Goal: Task Accomplishment & Management: Manage account settings

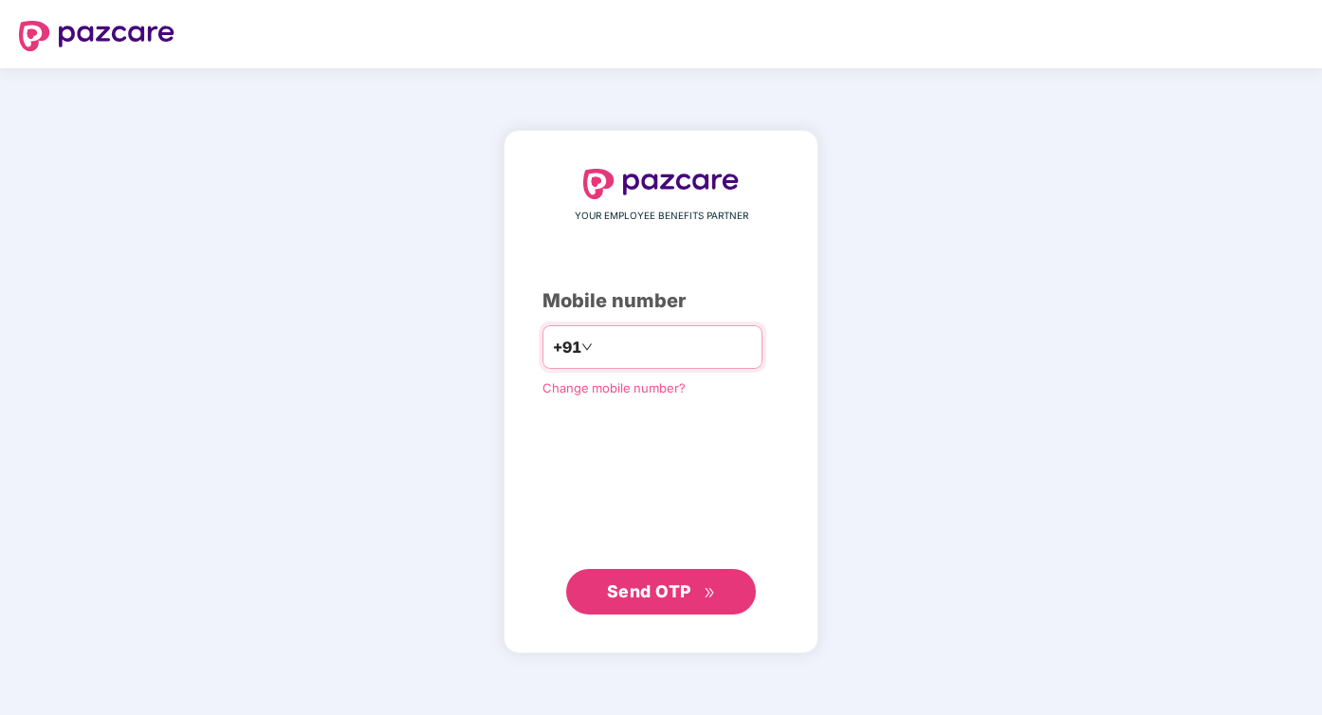
click at [653, 354] on input "number" at bounding box center [675, 347] width 156 height 30
type input "**********"
click at [669, 595] on span "Send OTP" at bounding box center [649, 591] width 84 height 20
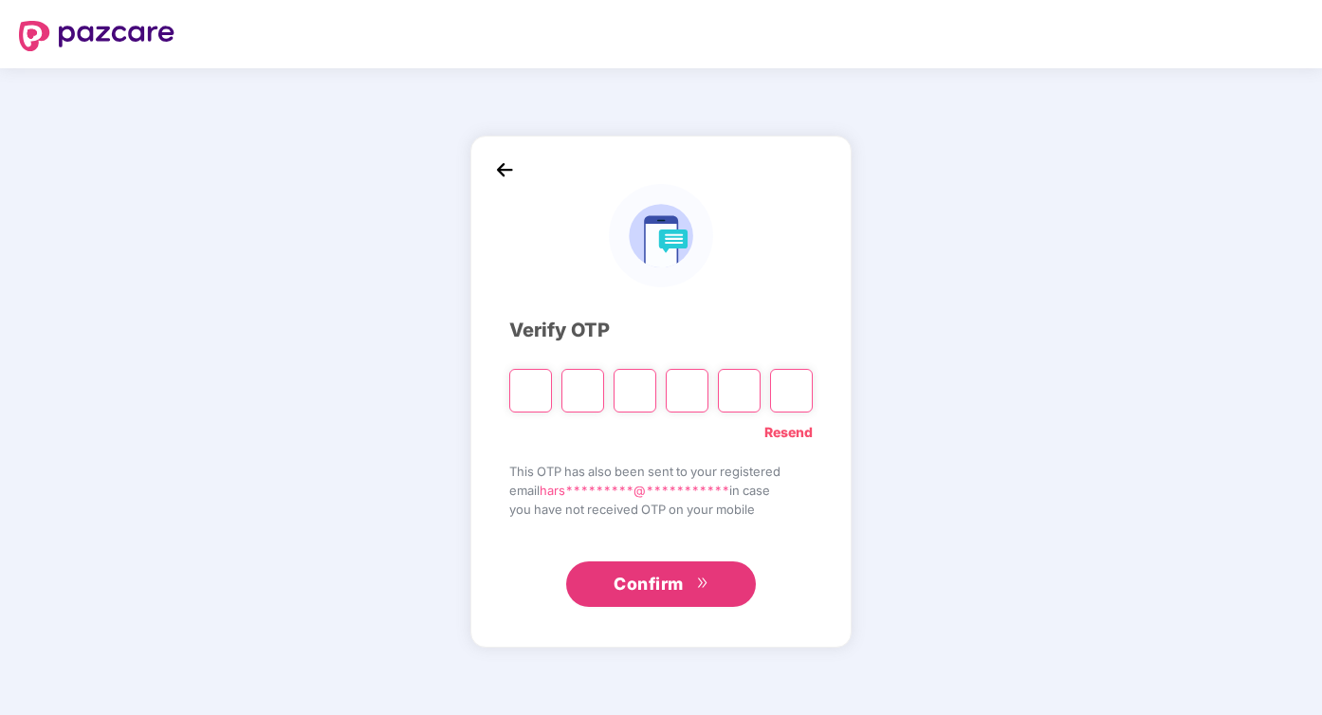
type input "*"
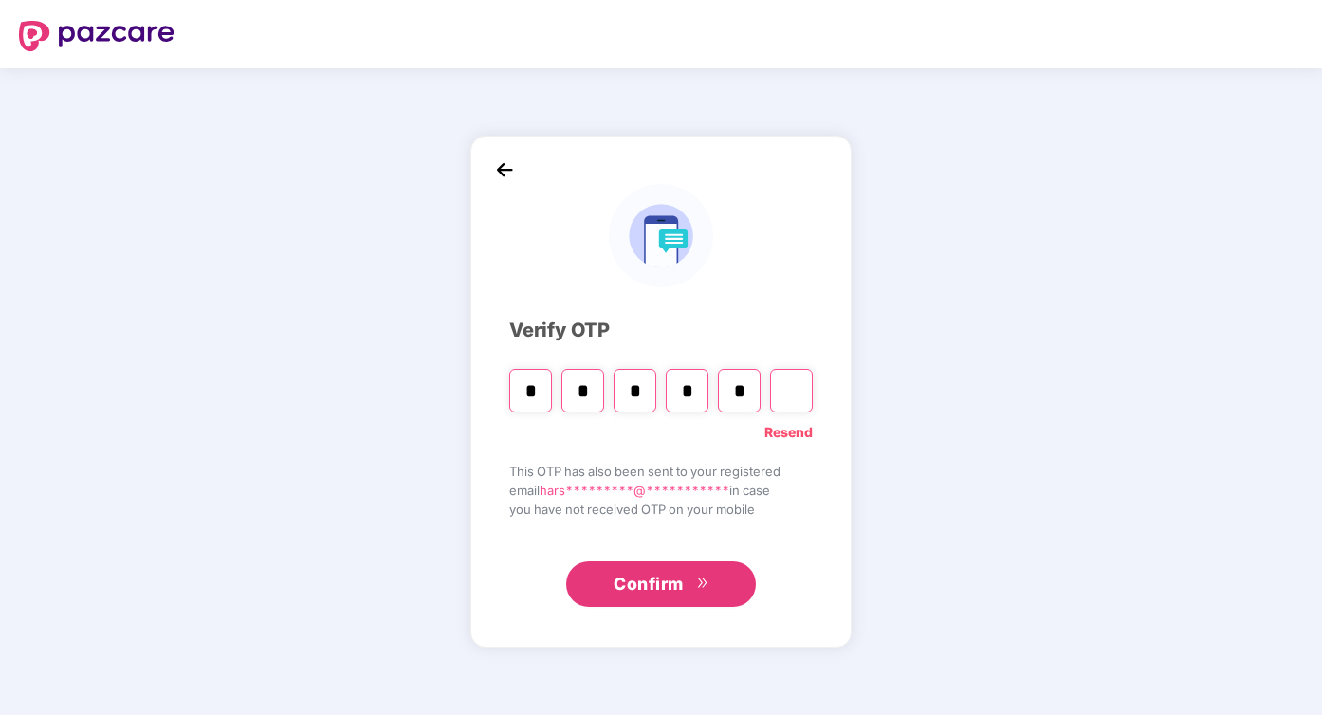
type input "*"
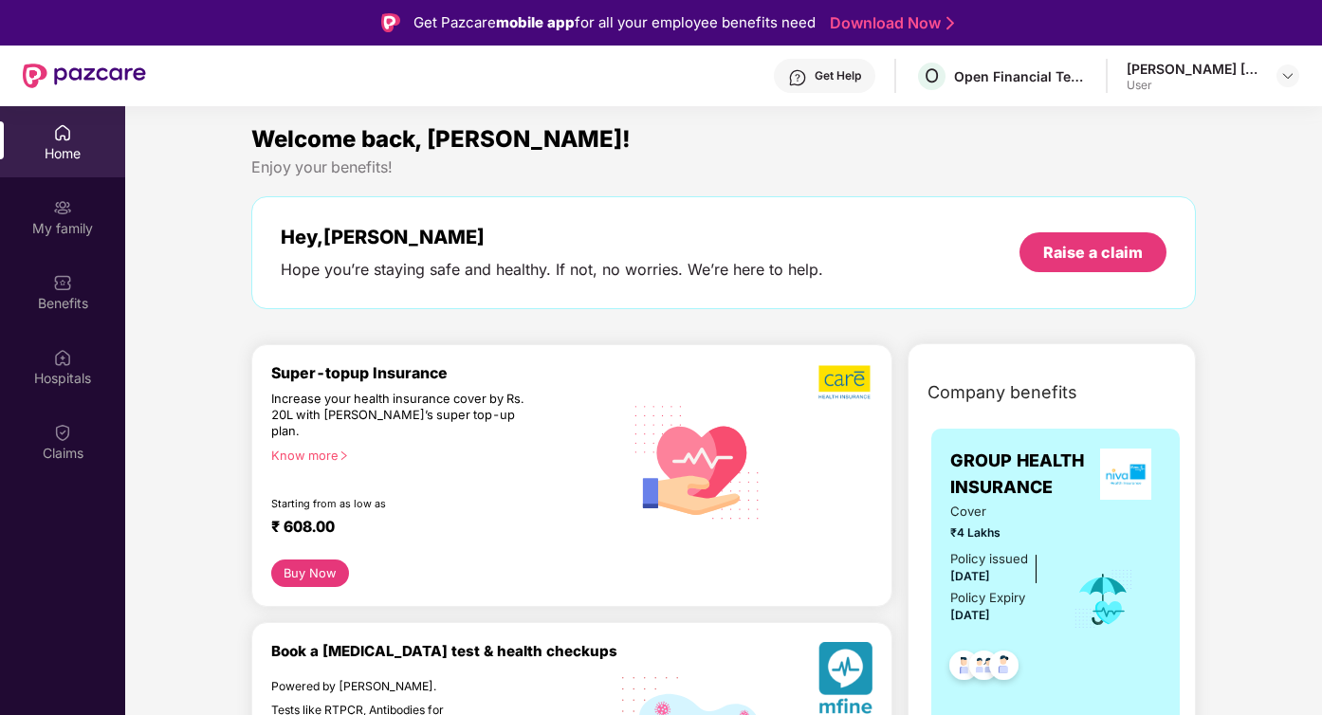
scroll to position [19, 0]
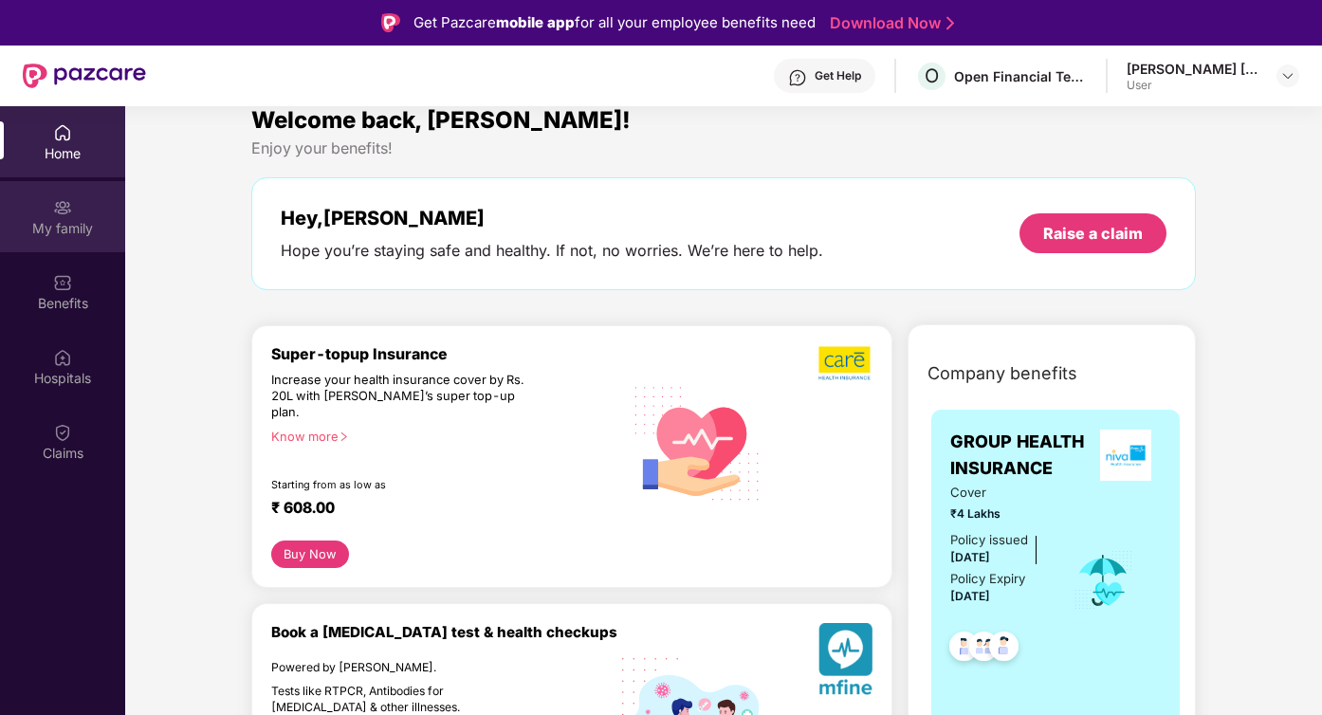
click at [76, 221] on div "My family" at bounding box center [62, 228] width 125 height 19
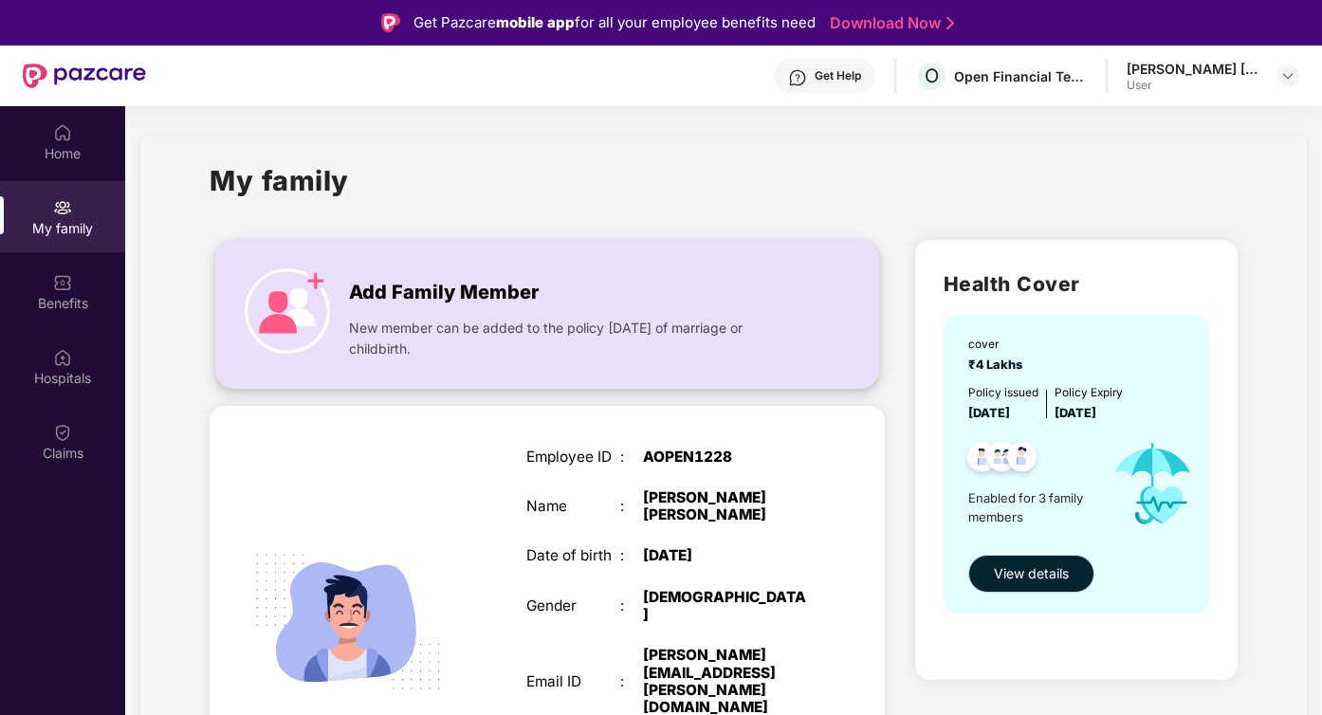
click at [457, 296] on span "Add Family Member" at bounding box center [444, 292] width 190 height 29
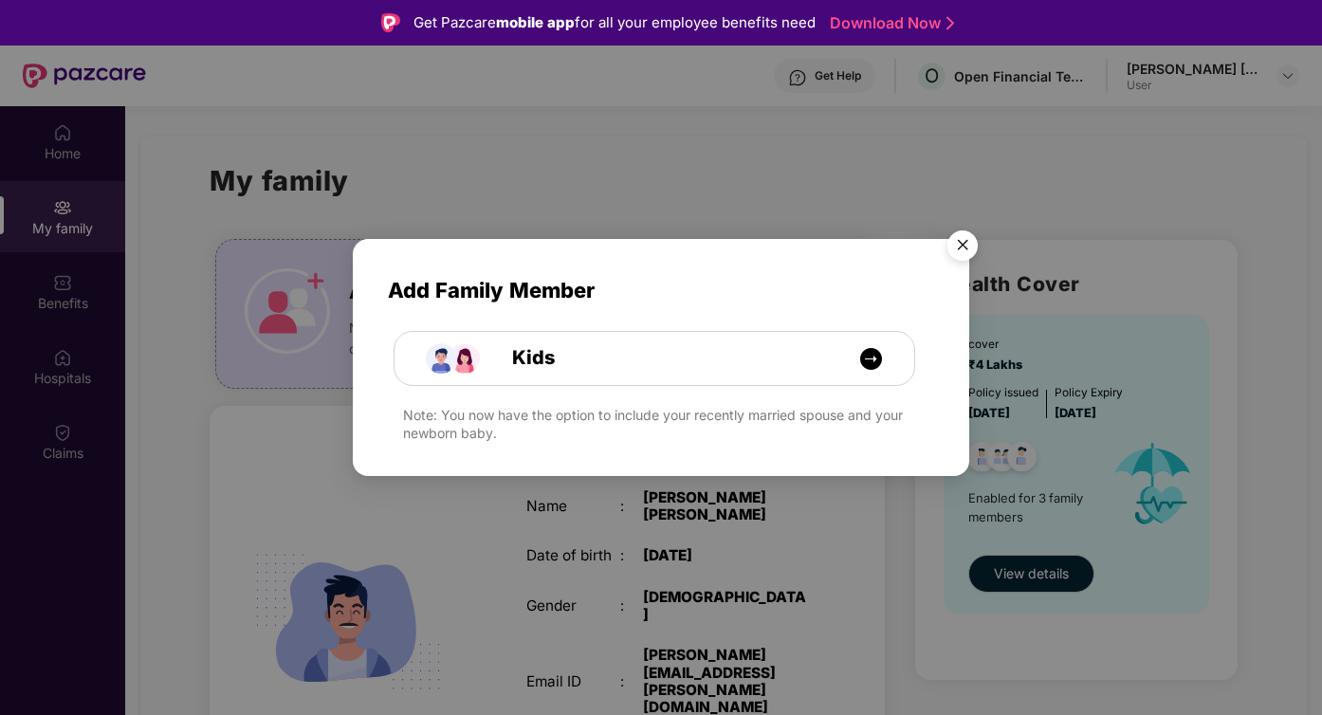
click at [959, 248] on img "Close" at bounding box center [962, 248] width 53 height 53
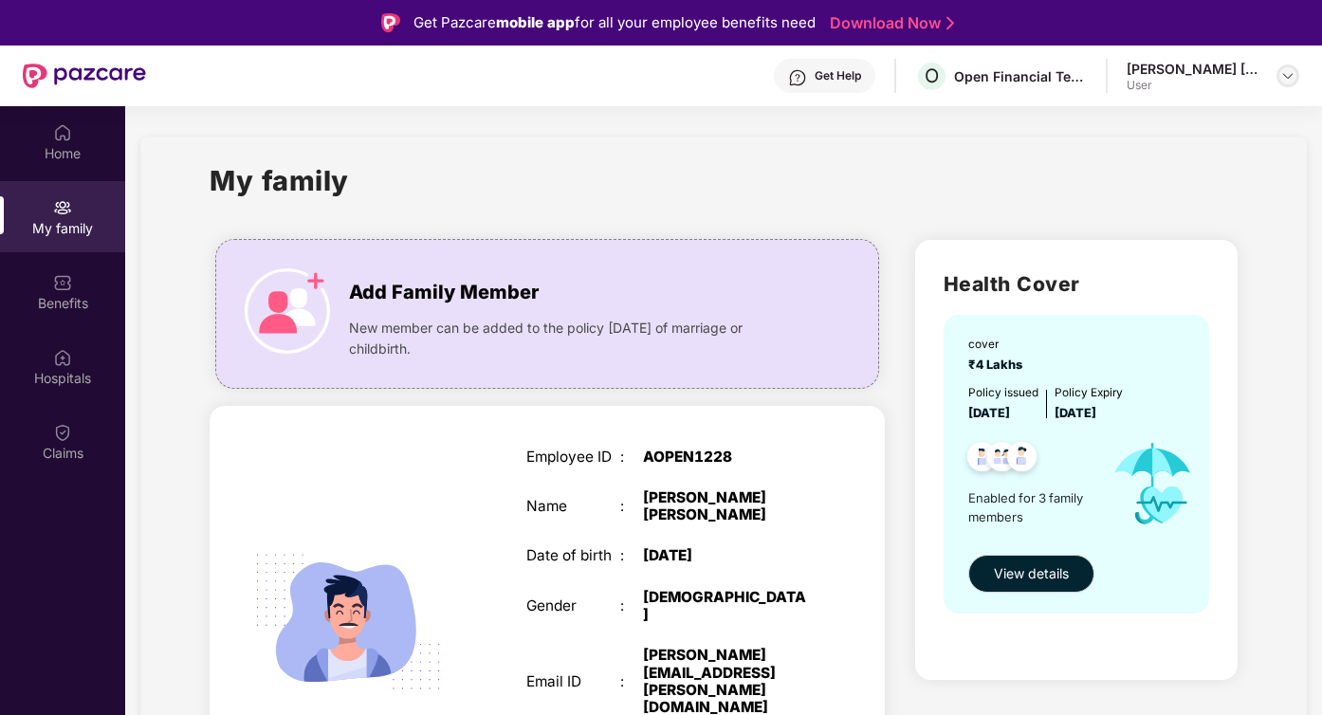
click at [1284, 74] on img at bounding box center [1287, 75] width 15 height 15
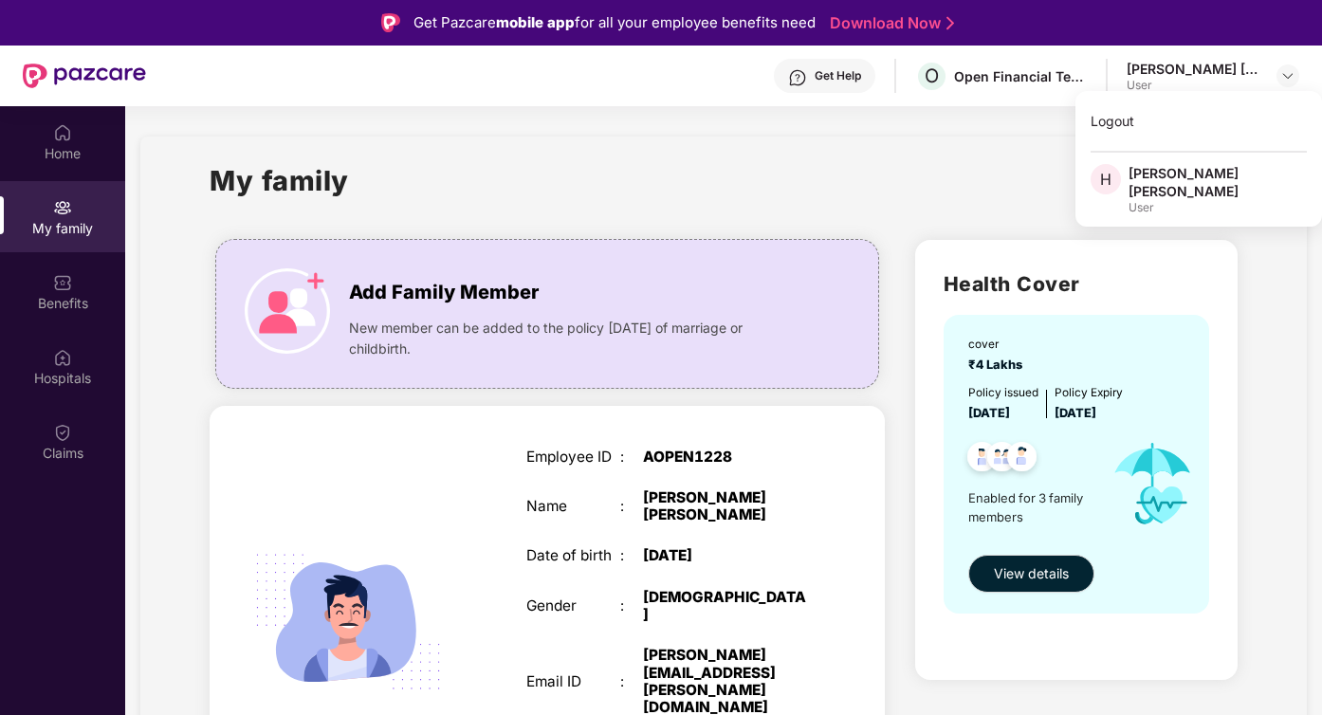
click at [966, 163] on div "My family" at bounding box center [724, 191] width 1028 height 65
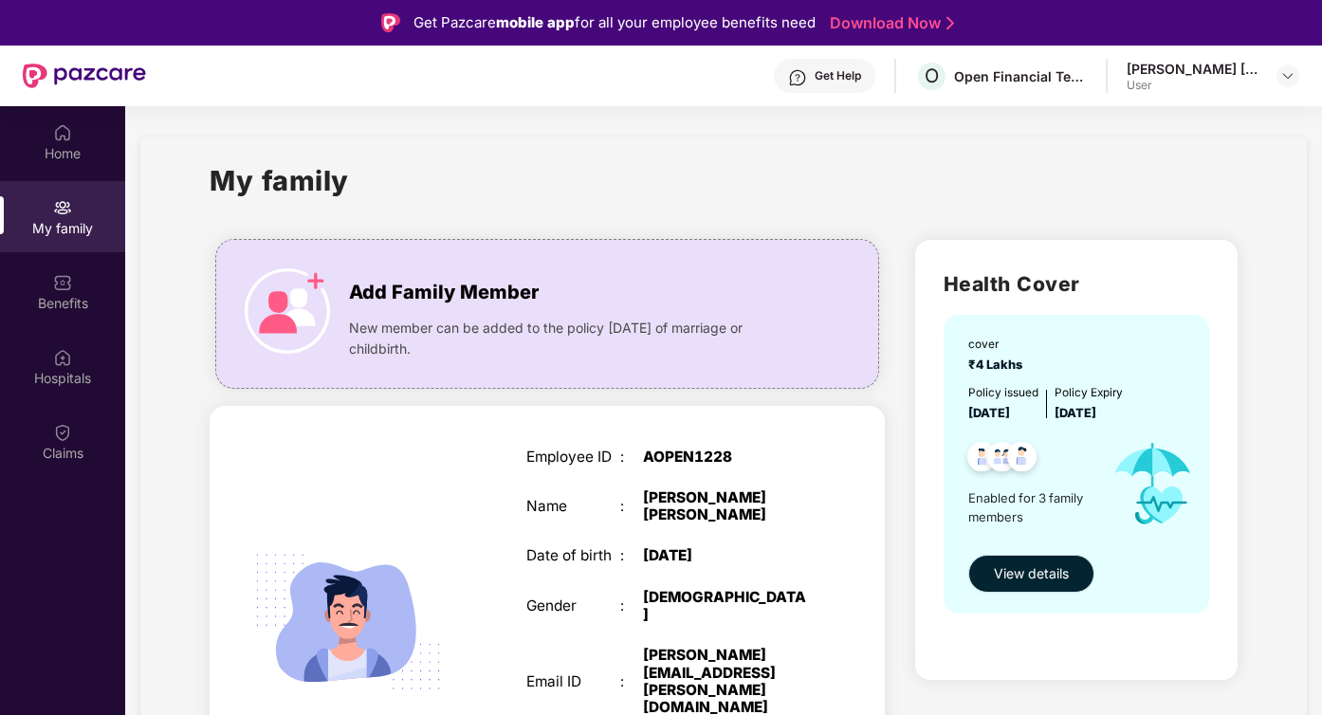
click at [1037, 570] on span "View details" at bounding box center [1031, 573] width 75 height 21
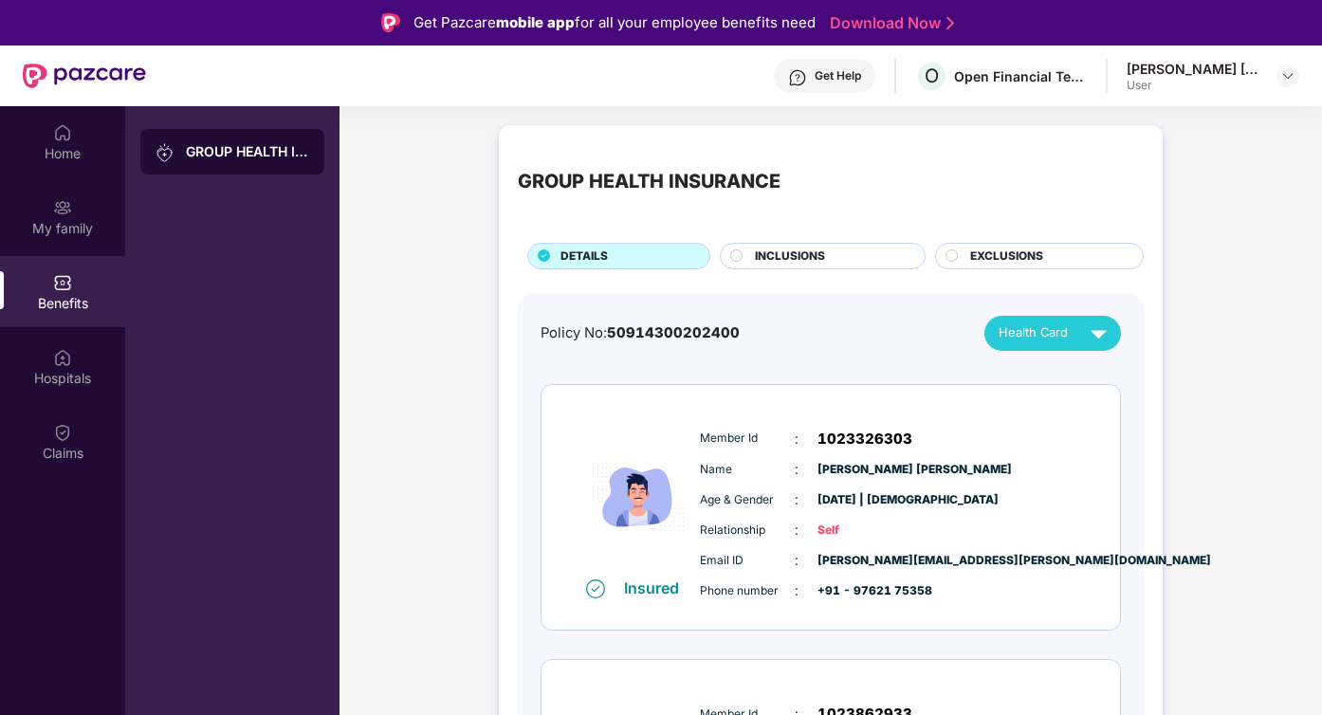
click at [773, 255] on span "INCLUSIONS" at bounding box center [790, 257] width 70 height 18
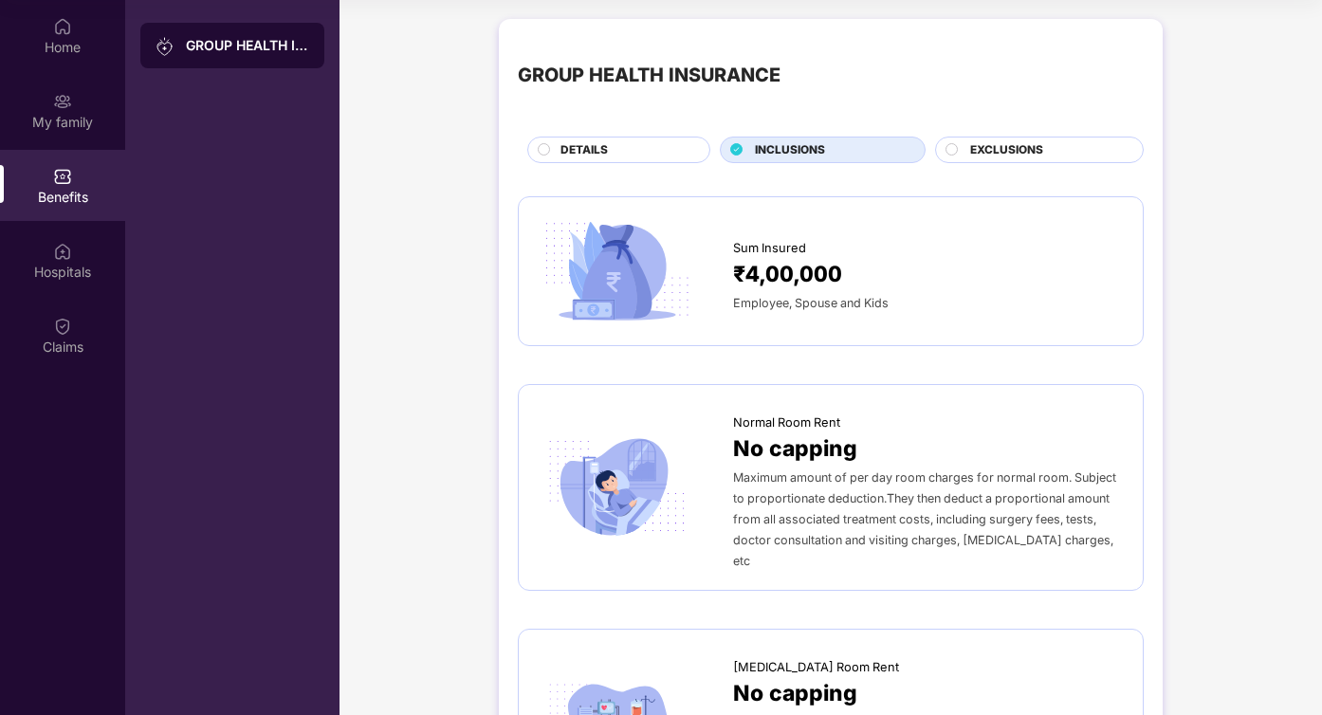
click at [1045, 152] on div "EXCLUSIONS" at bounding box center [1047, 151] width 173 height 21
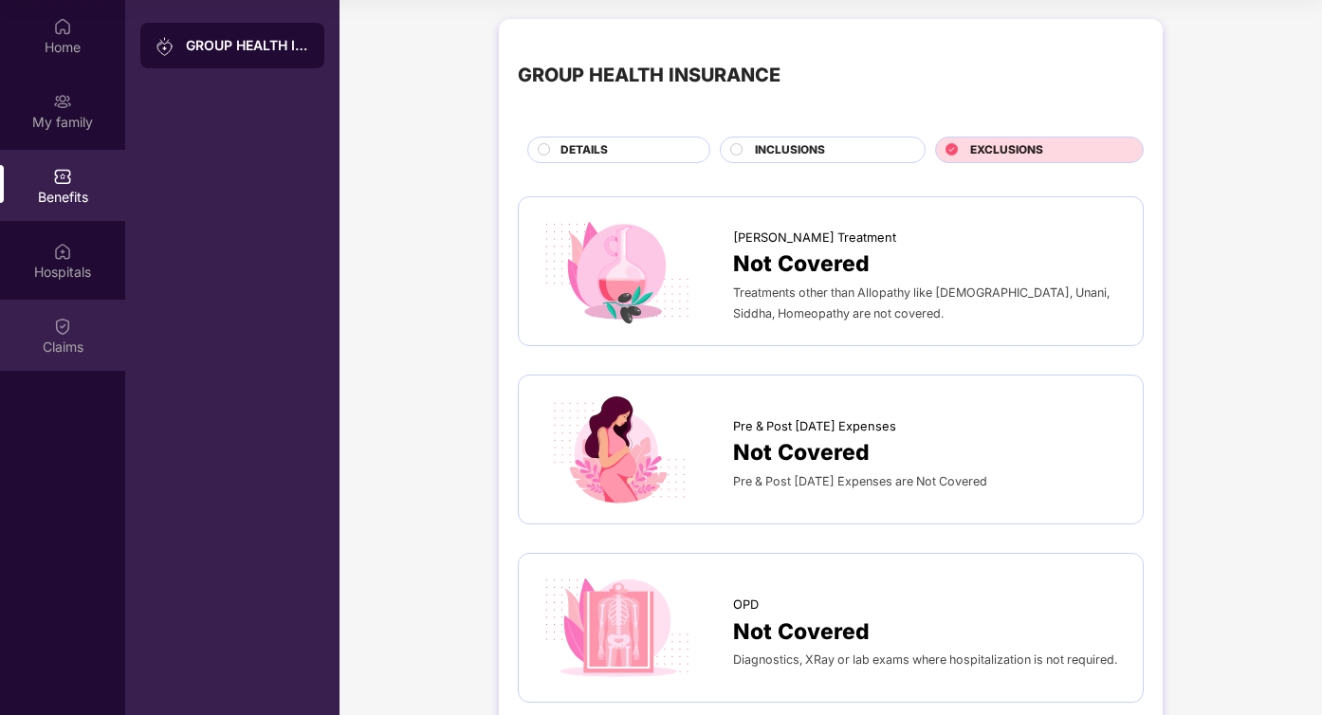
click at [51, 347] on div "Claims" at bounding box center [62, 347] width 125 height 19
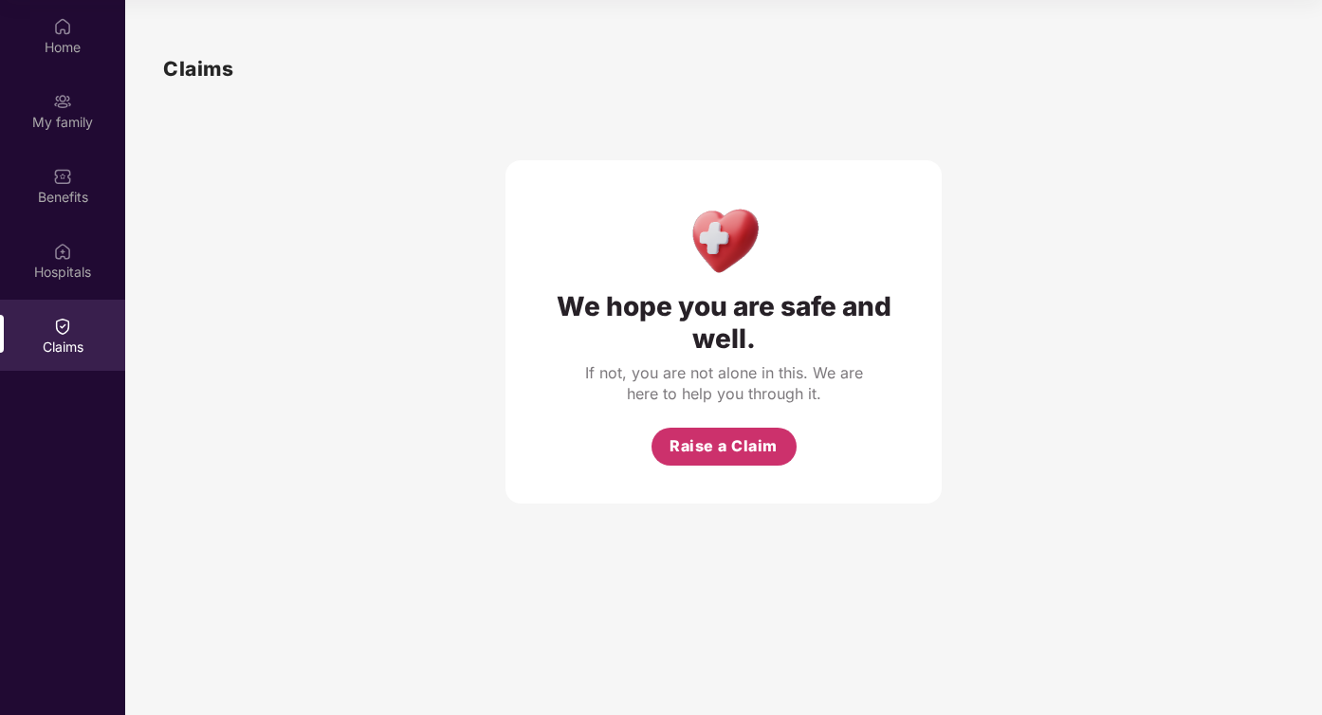
click at [720, 428] on button "Raise a Claim" at bounding box center [724, 447] width 145 height 38
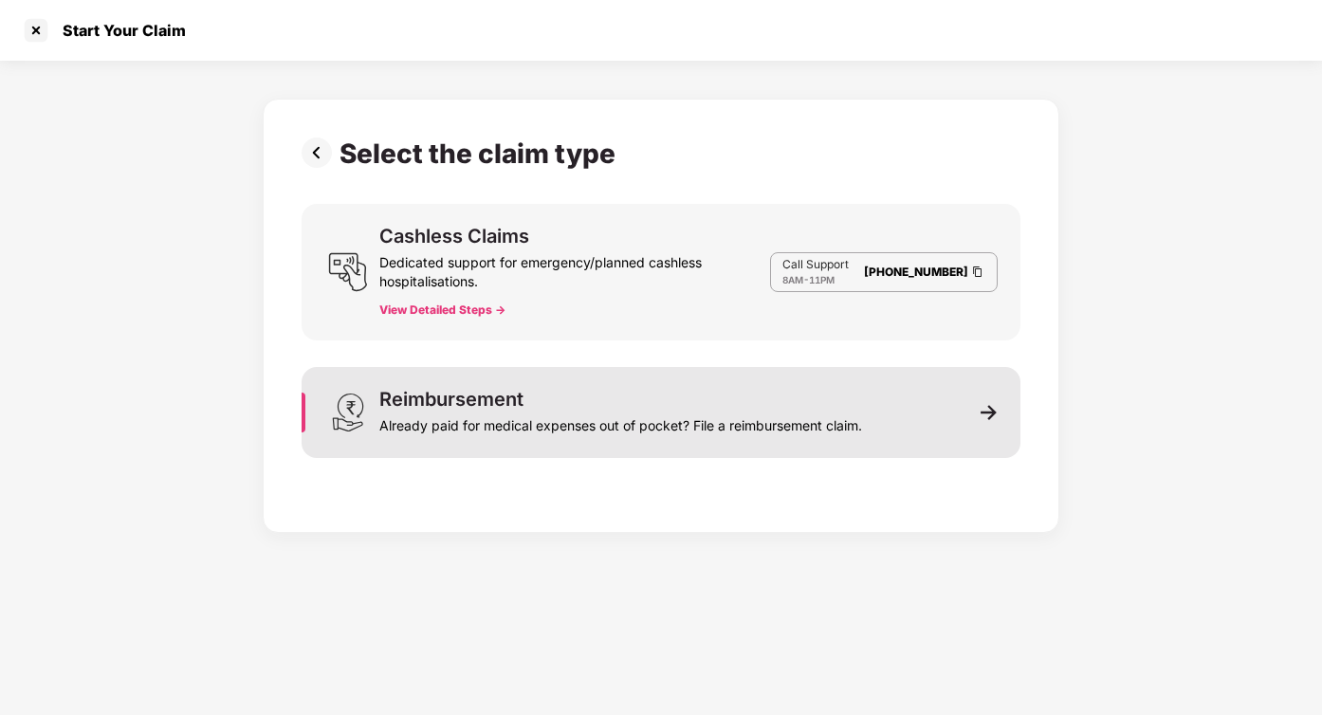
click at [671, 435] on div "Reimbursement Already paid for medical expenses out of pocket? File a reimburse…" at bounding box center [661, 412] width 719 height 91
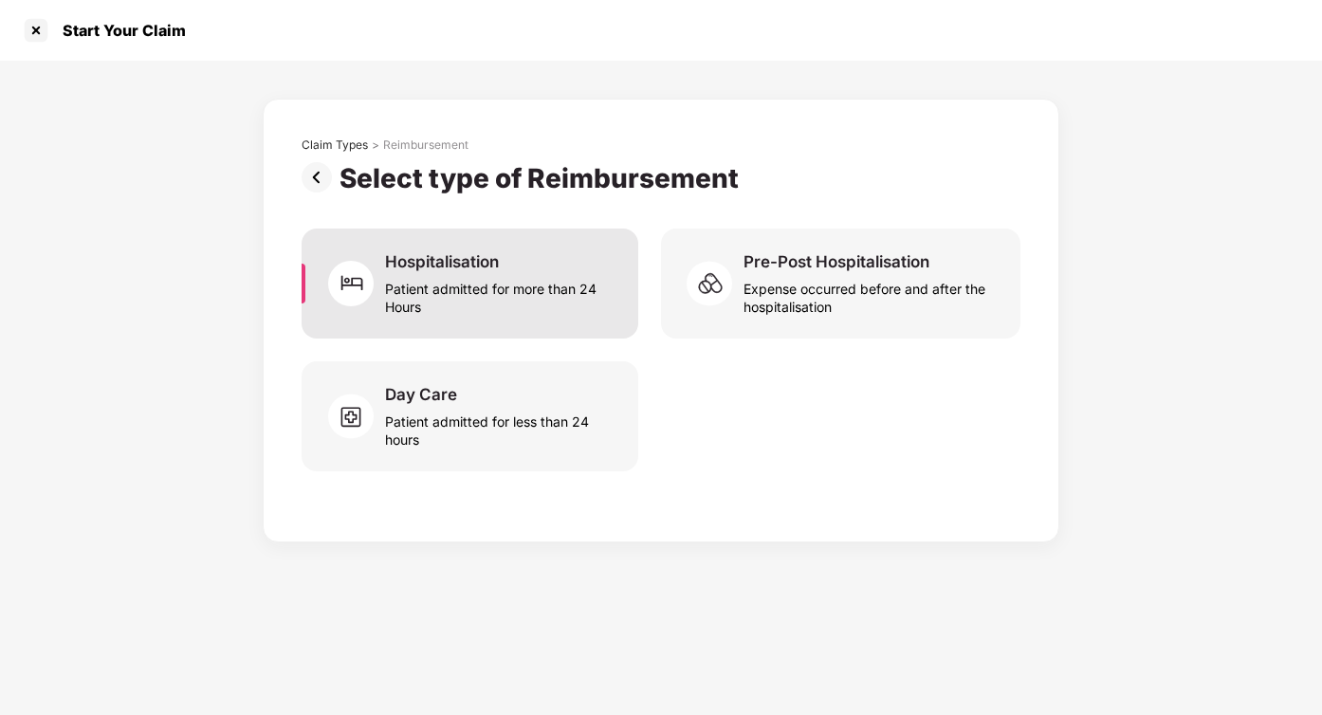
click at [562, 285] on div "Patient admitted for more than 24 Hours" at bounding box center [500, 294] width 230 height 44
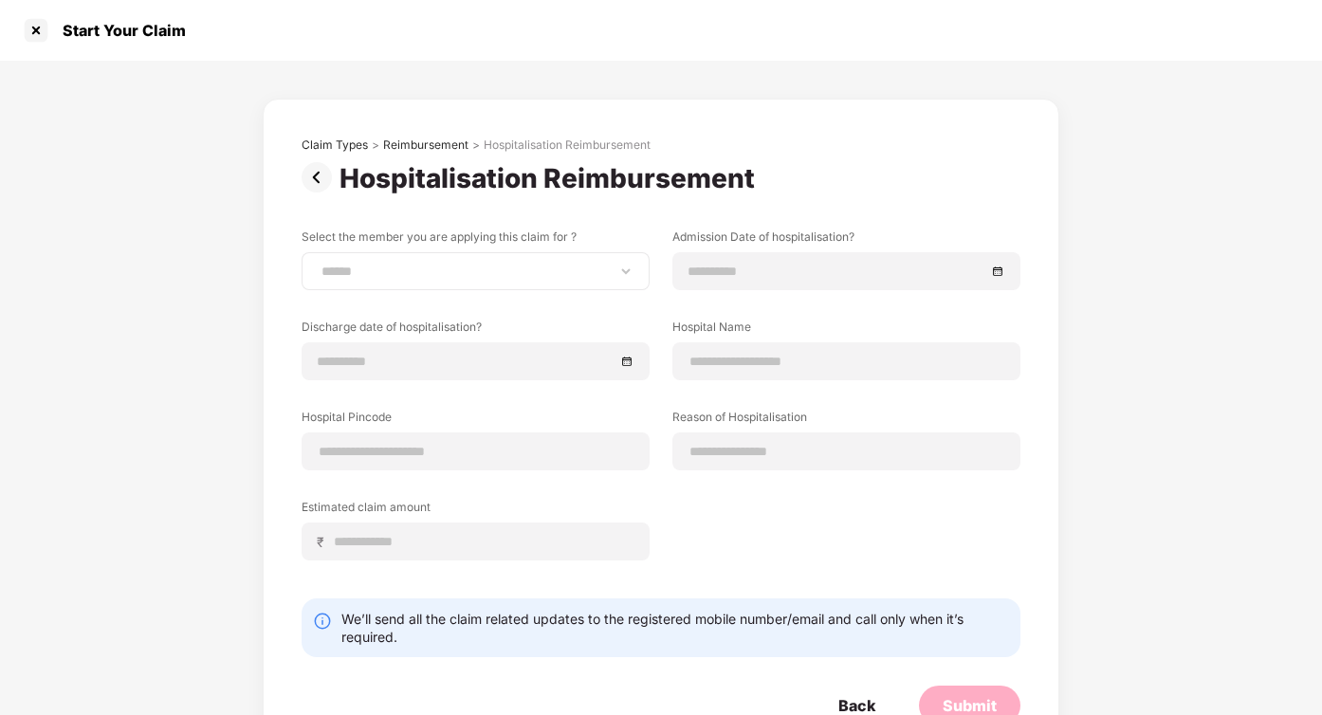
click at [571, 284] on div "**********" at bounding box center [476, 271] width 348 height 38
click at [638, 268] on div "**********" at bounding box center [476, 271] width 348 height 38
click at [609, 268] on select "**********" at bounding box center [476, 271] width 316 height 15
click at [31, 26] on div at bounding box center [36, 30] width 30 height 30
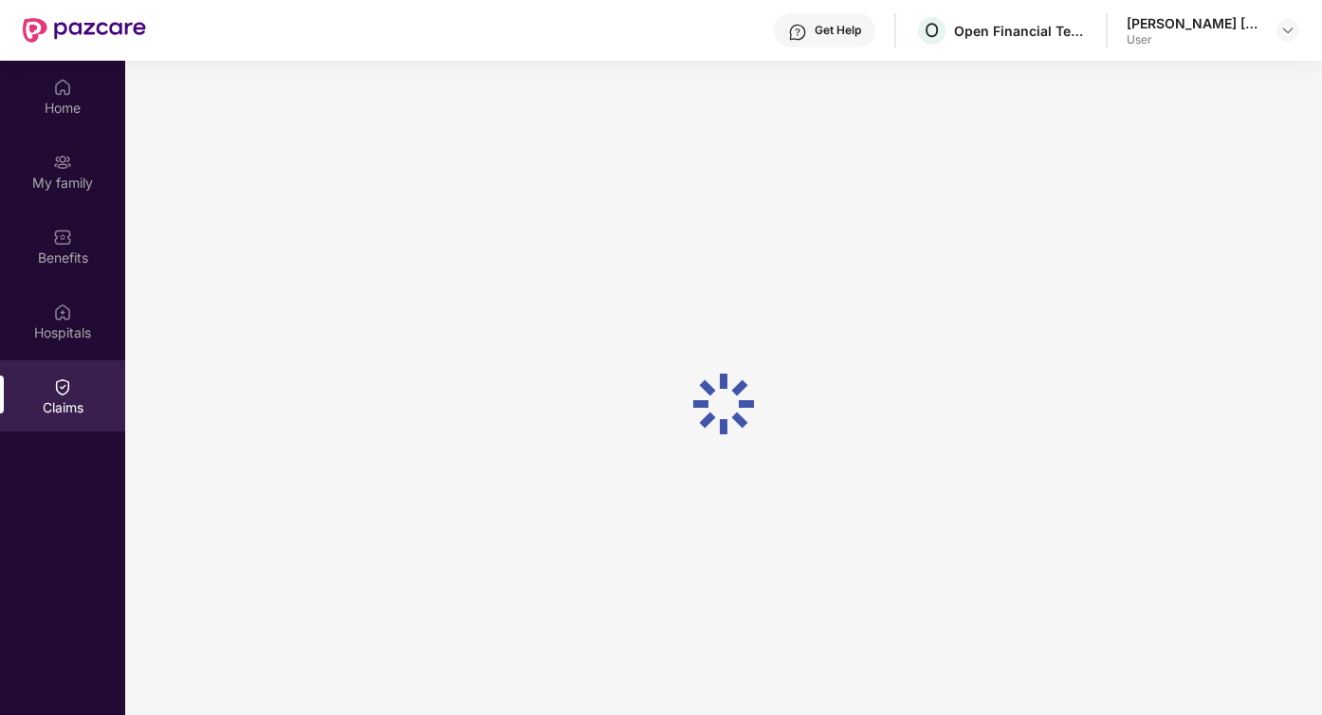
scroll to position [106, 0]
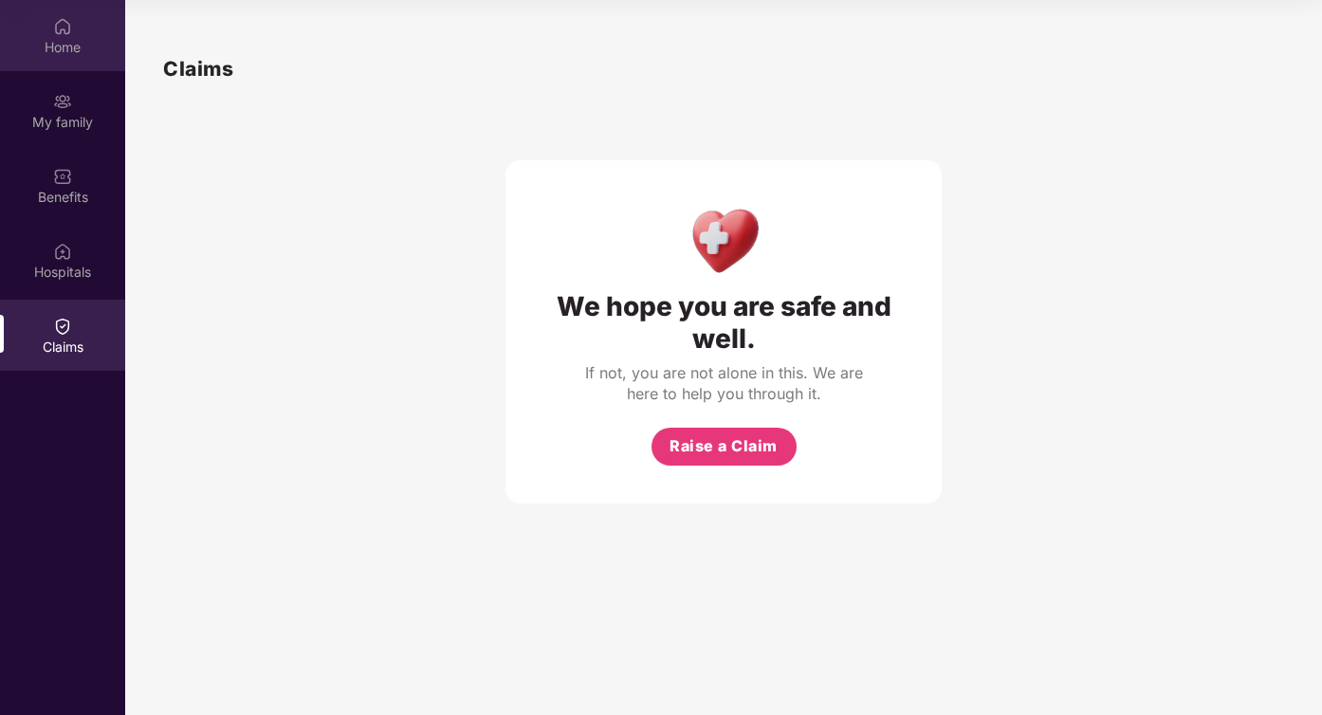
click at [68, 30] on img at bounding box center [62, 26] width 19 height 19
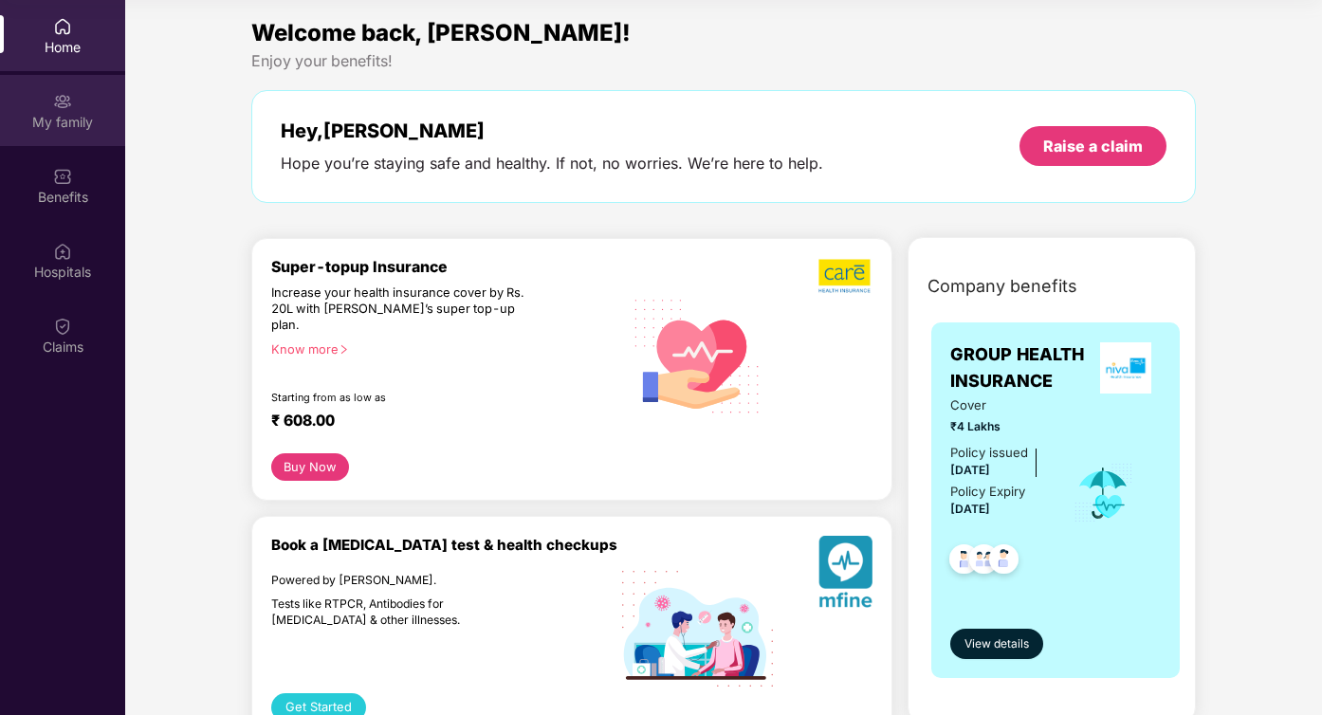
click at [39, 105] on div "My family" at bounding box center [62, 110] width 125 height 71
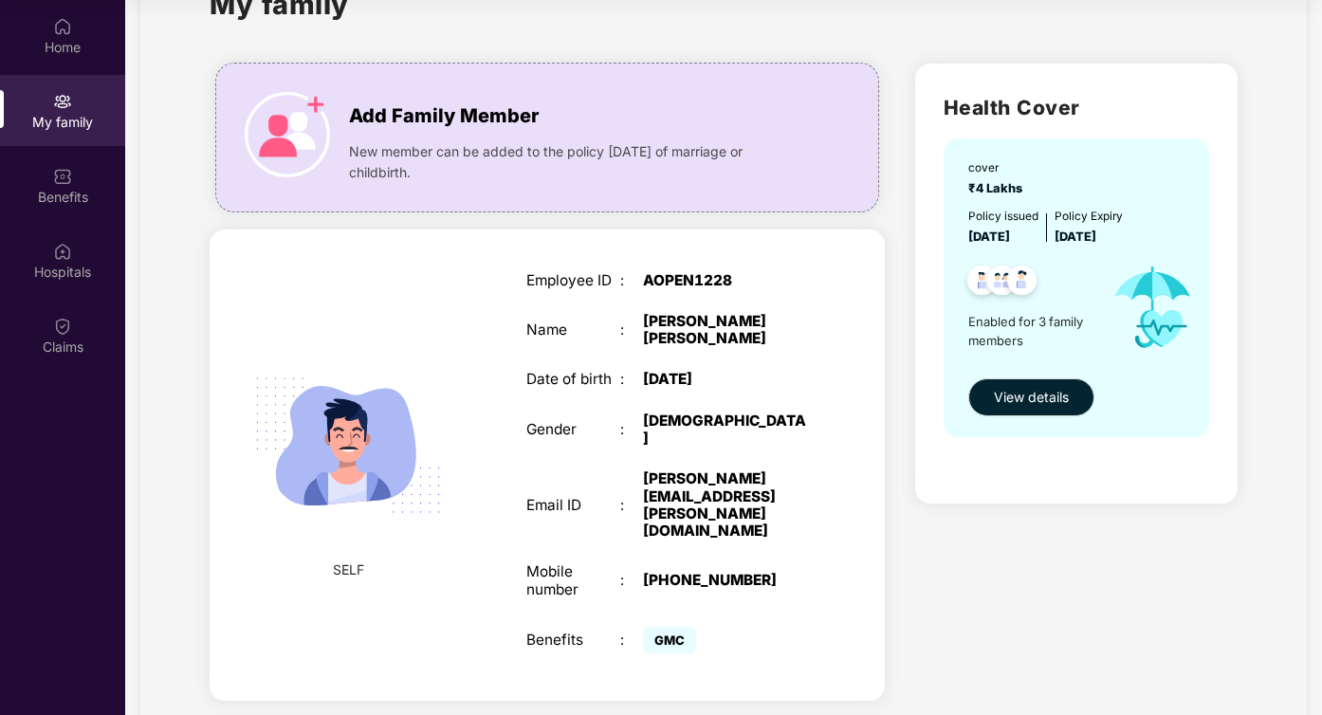
scroll to position [76, 0]
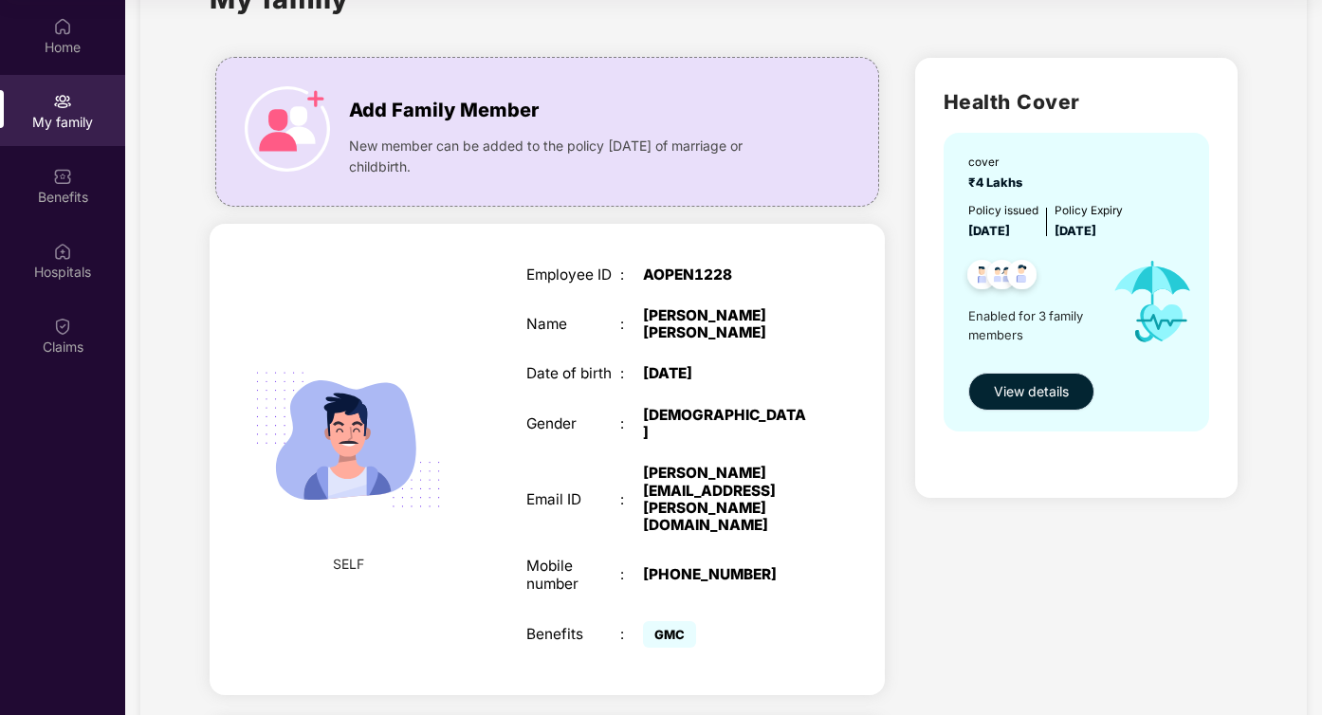
click at [1056, 389] on span "View details" at bounding box center [1031, 391] width 75 height 21
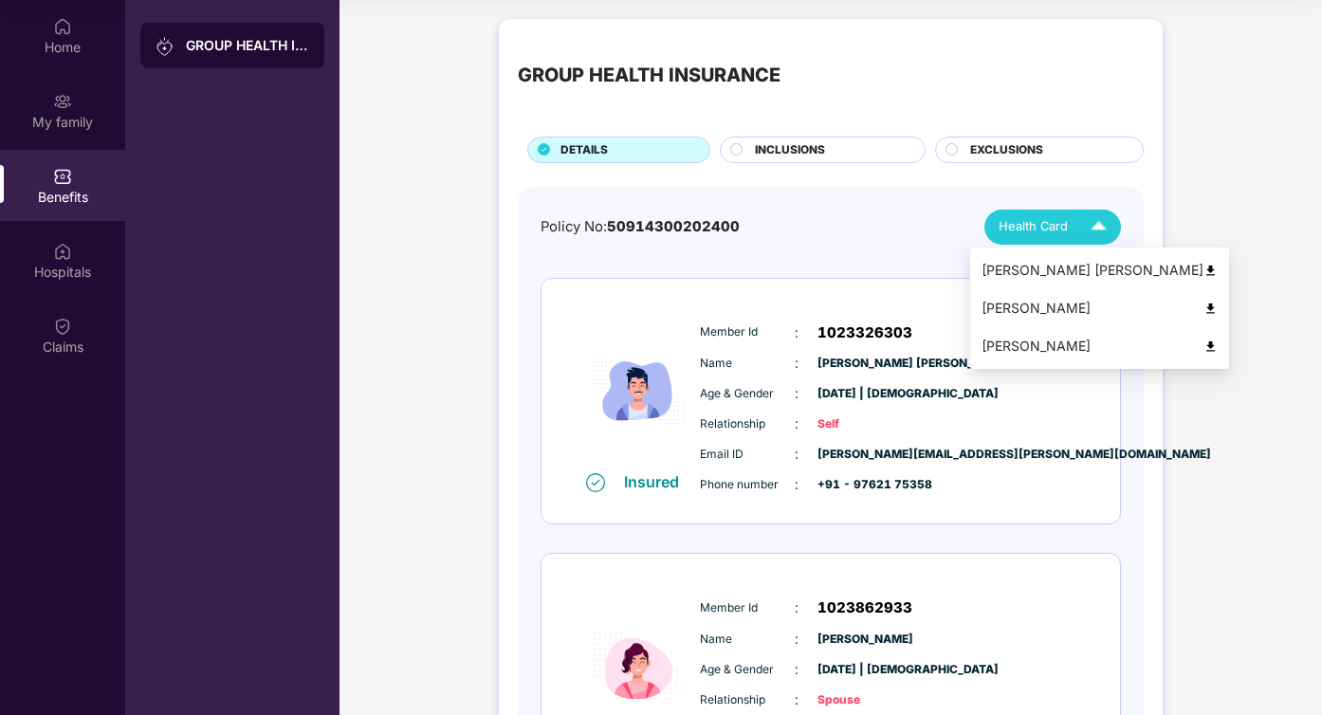
click at [1057, 234] on span "Health Card" at bounding box center [1033, 226] width 69 height 19
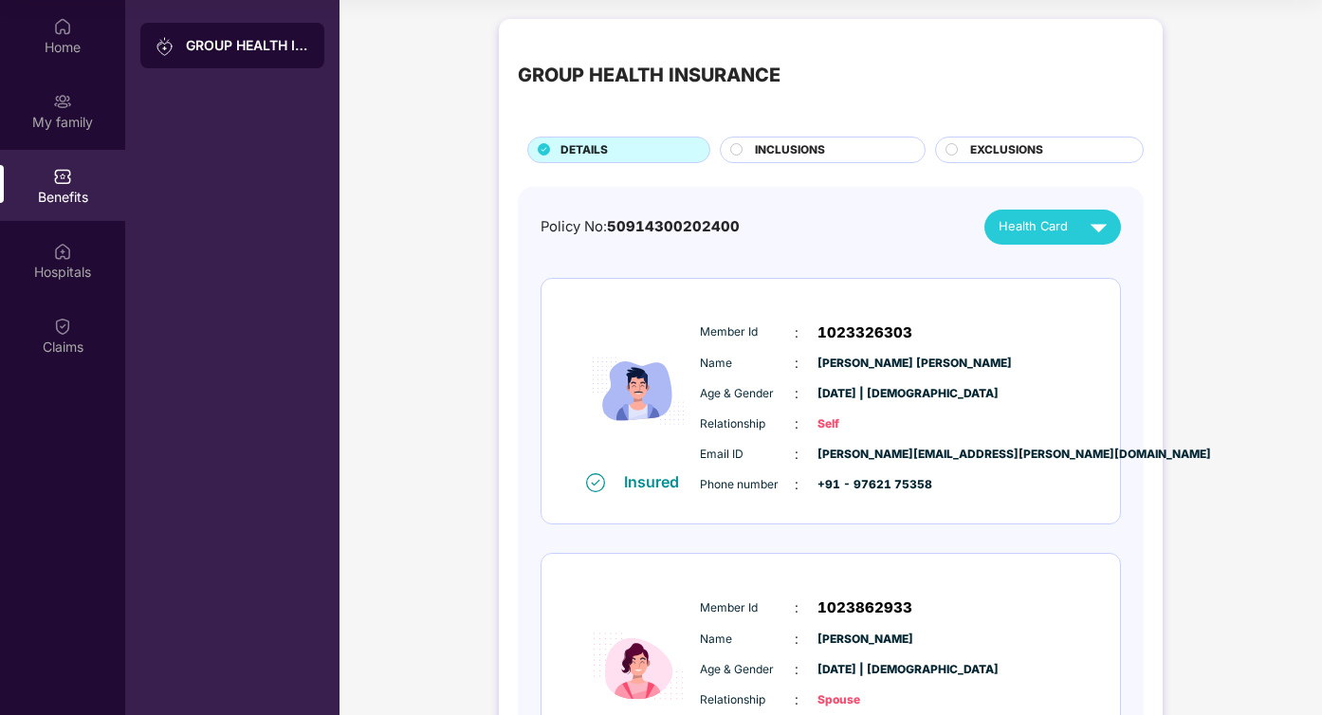
click at [859, 238] on div "Policy No: 50914300202400 Health Card" at bounding box center [831, 227] width 580 height 35
click at [47, 46] on div "Home" at bounding box center [62, 47] width 125 height 19
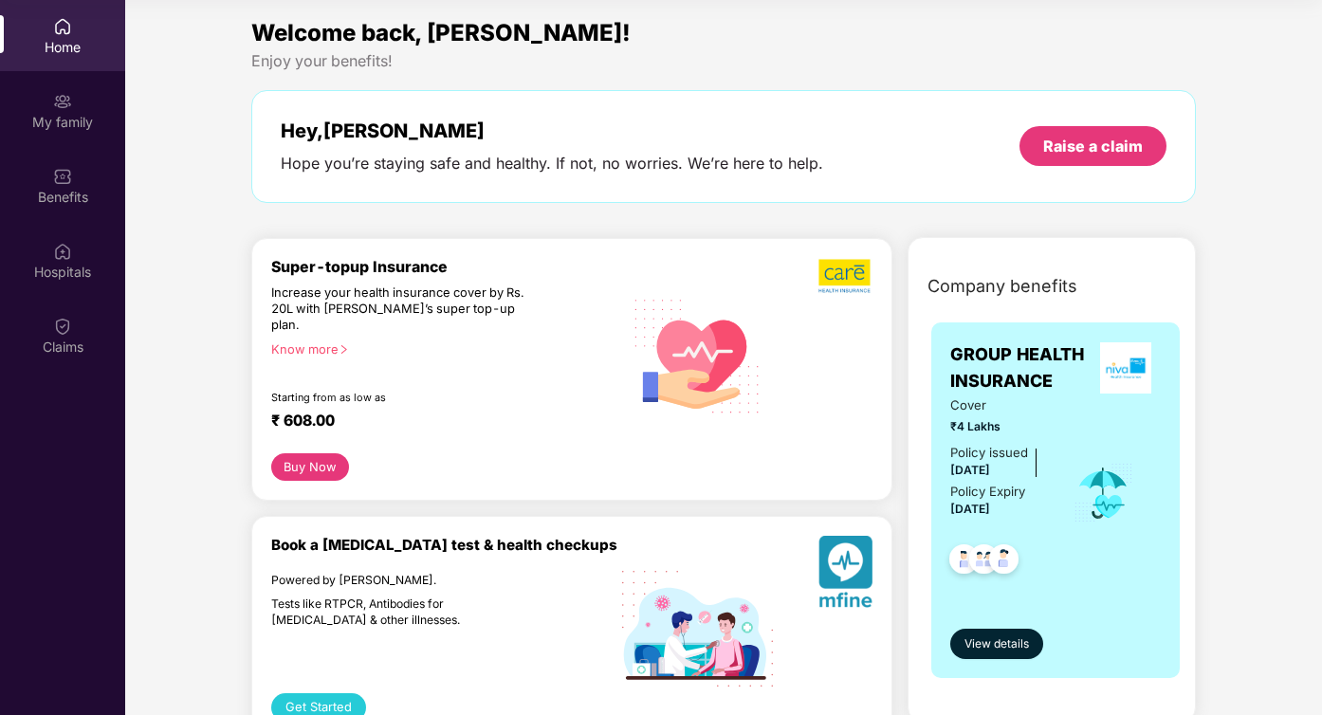
click at [639, 159] on div "Hope you’re staying safe and healthy. If not, no worries. We’re here to help." at bounding box center [552, 164] width 542 height 20
click at [57, 116] on div "My family" at bounding box center [62, 122] width 125 height 19
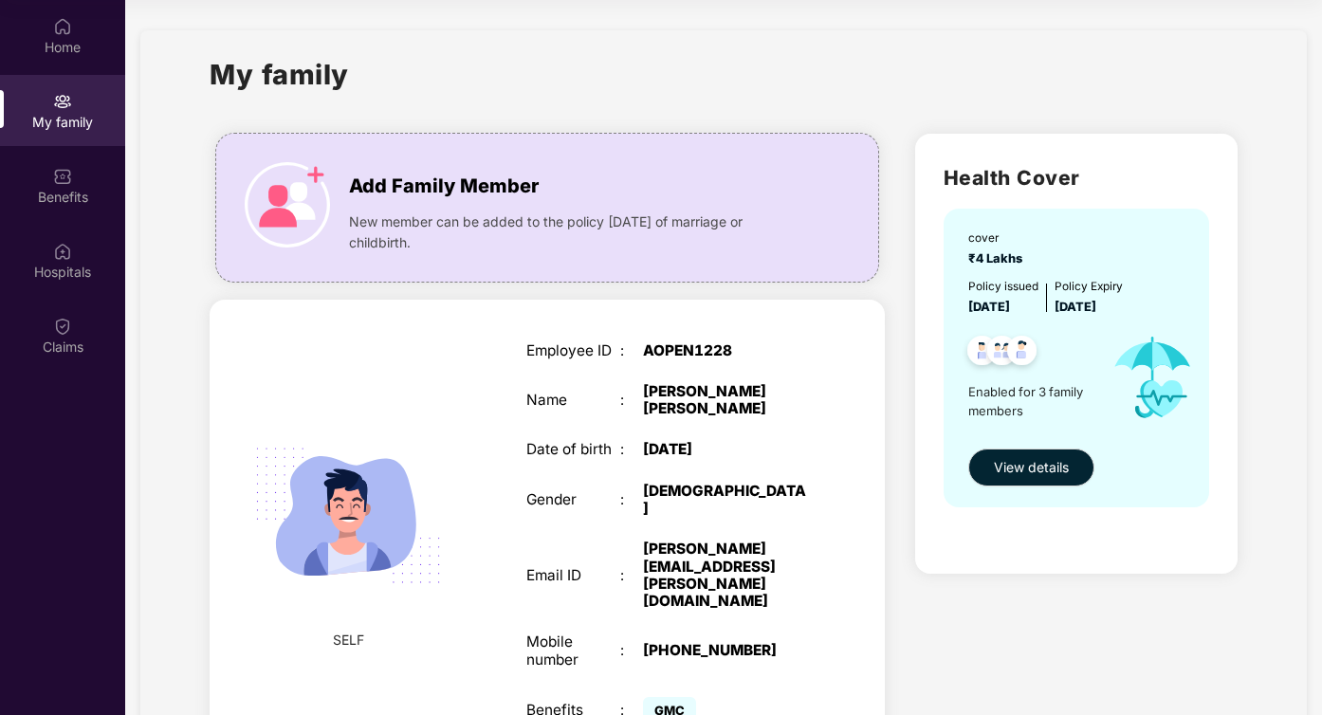
click at [520, 187] on span "Add Family Member" at bounding box center [444, 186] width 190 height 29
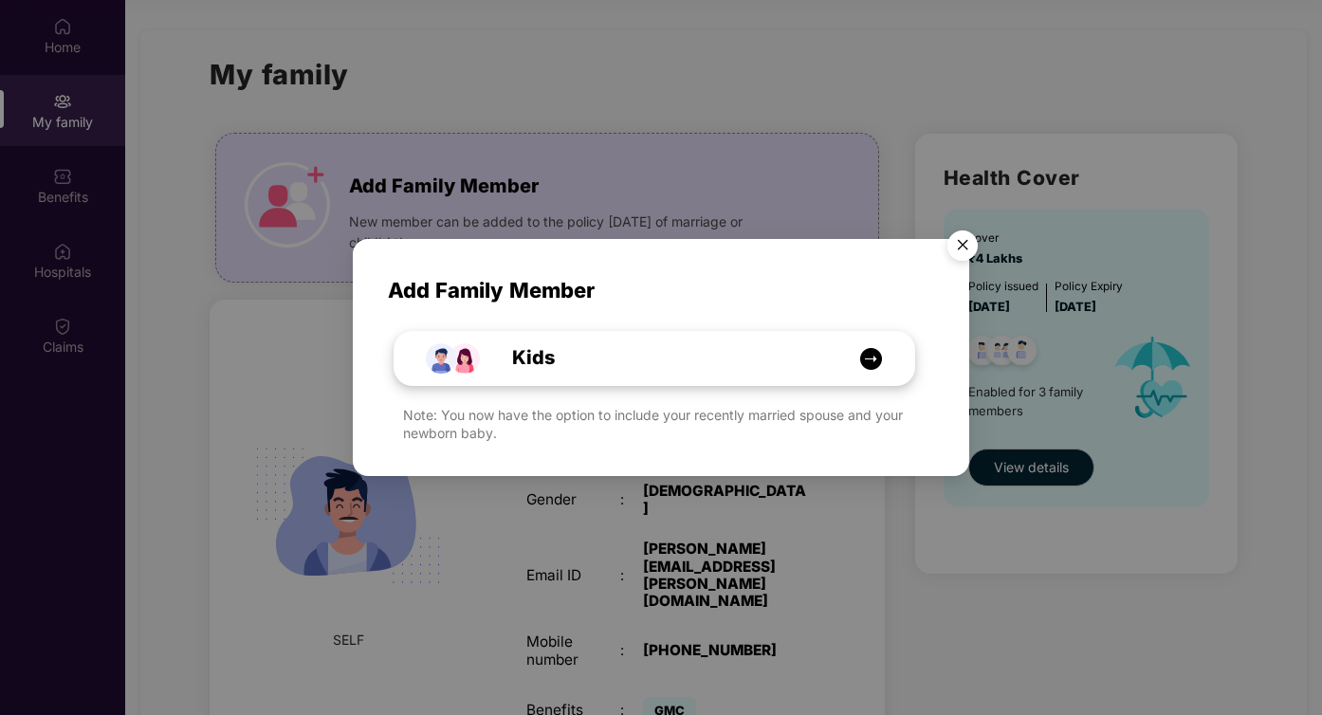
click at [823, 357] on div "Kids" at bounding box center [664, 357] width 390 height 29
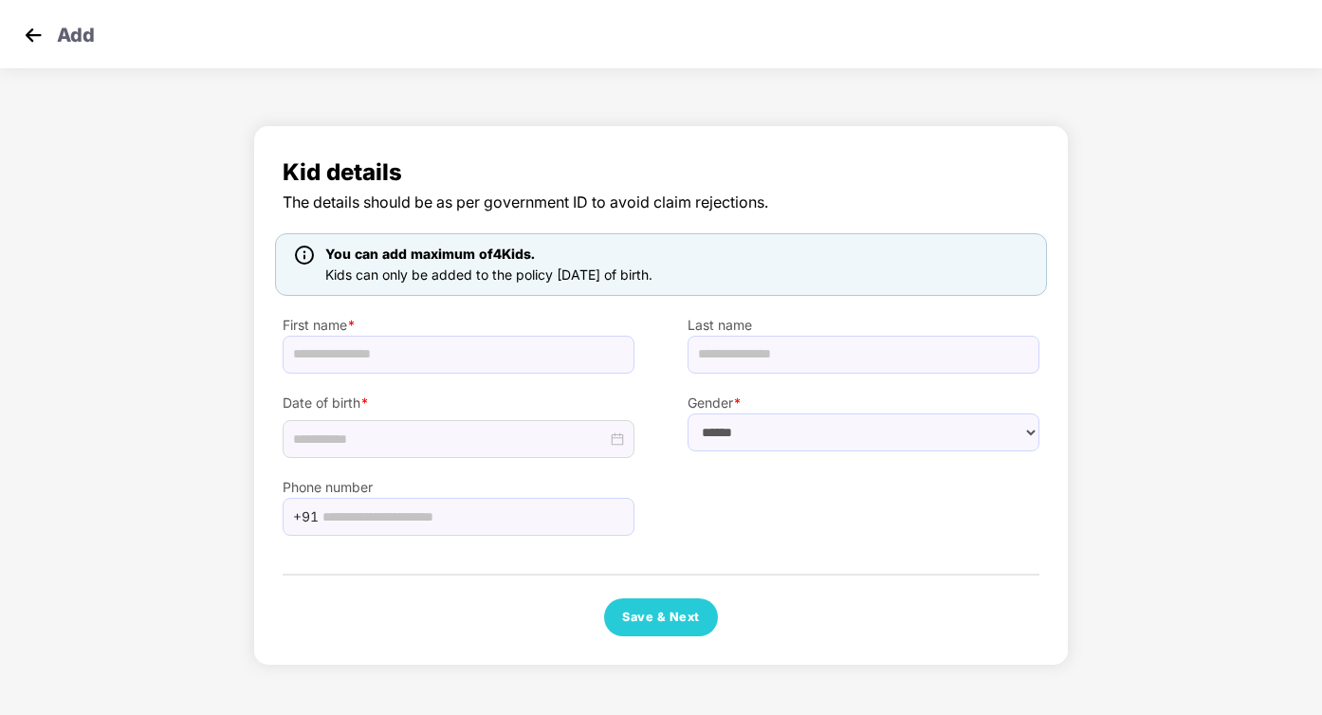
click at [29, 38] on img at bounding box center [33, 35] width 28 height 28
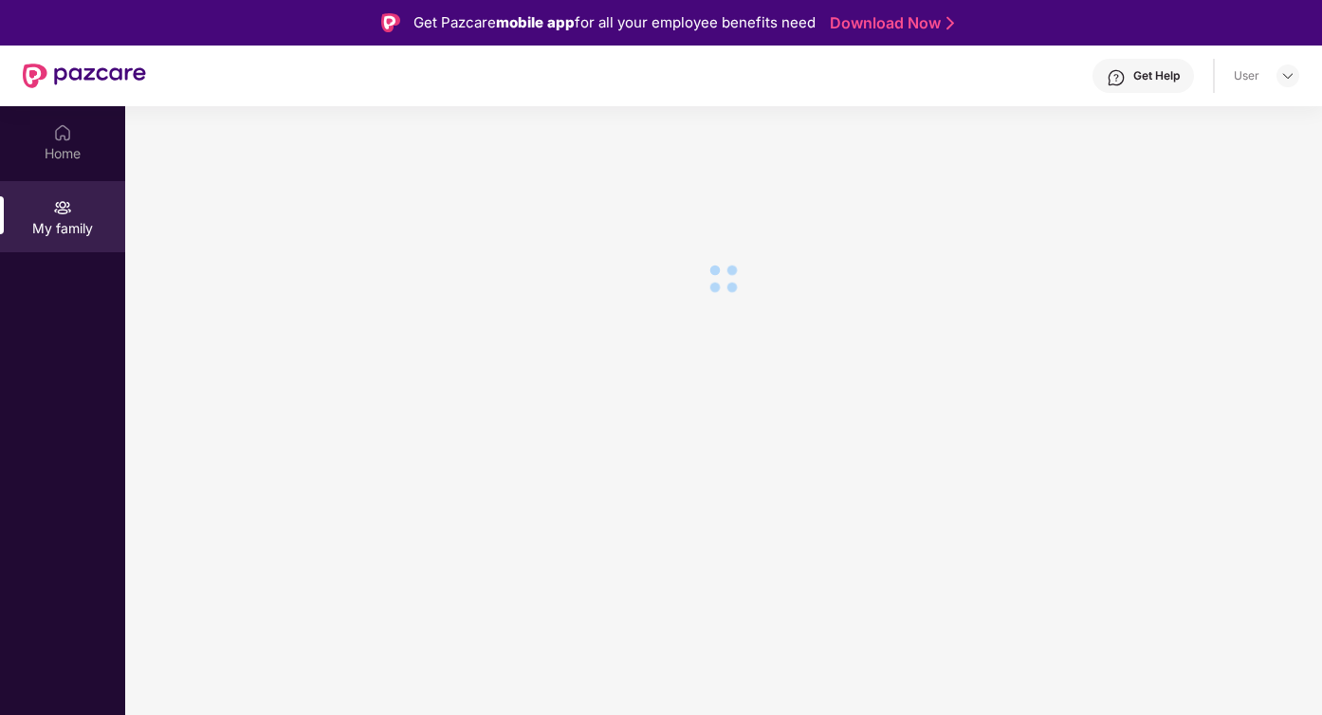
scroll to position [106, 0]
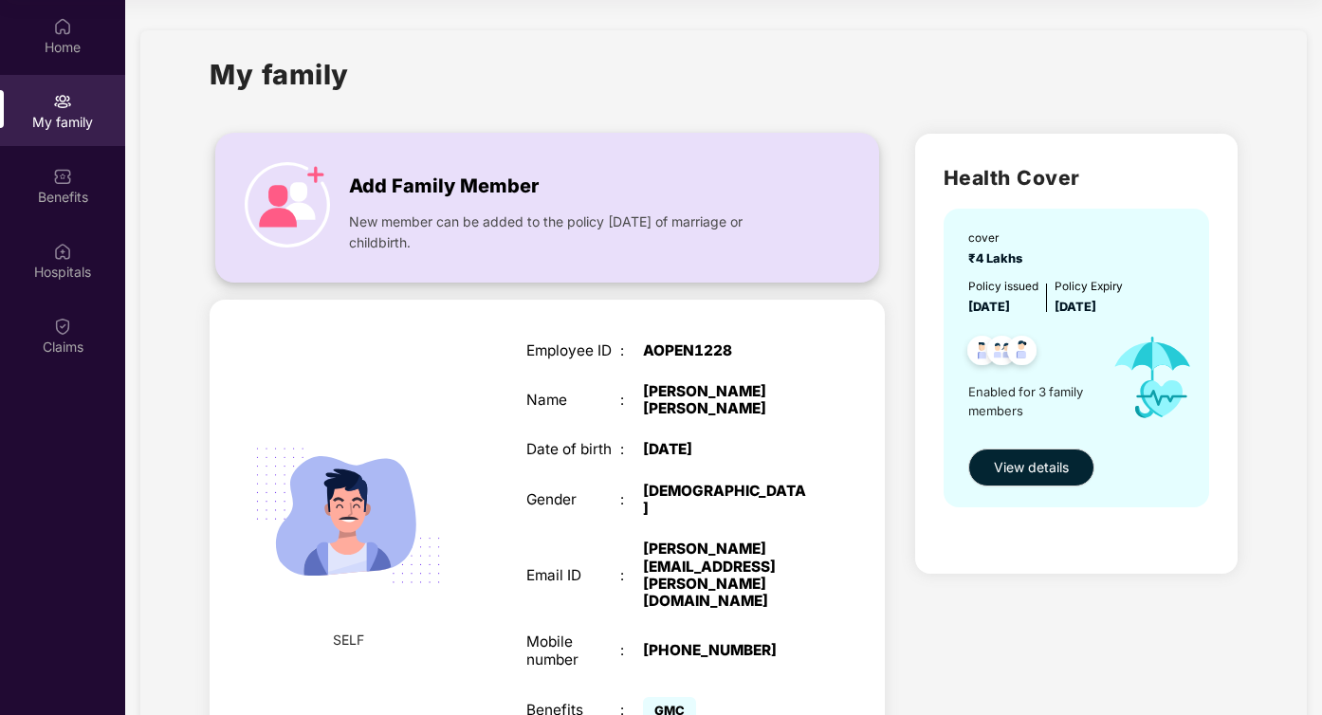
click at [294, 192] on img at bounding box center [287, 204] width 85 height 85
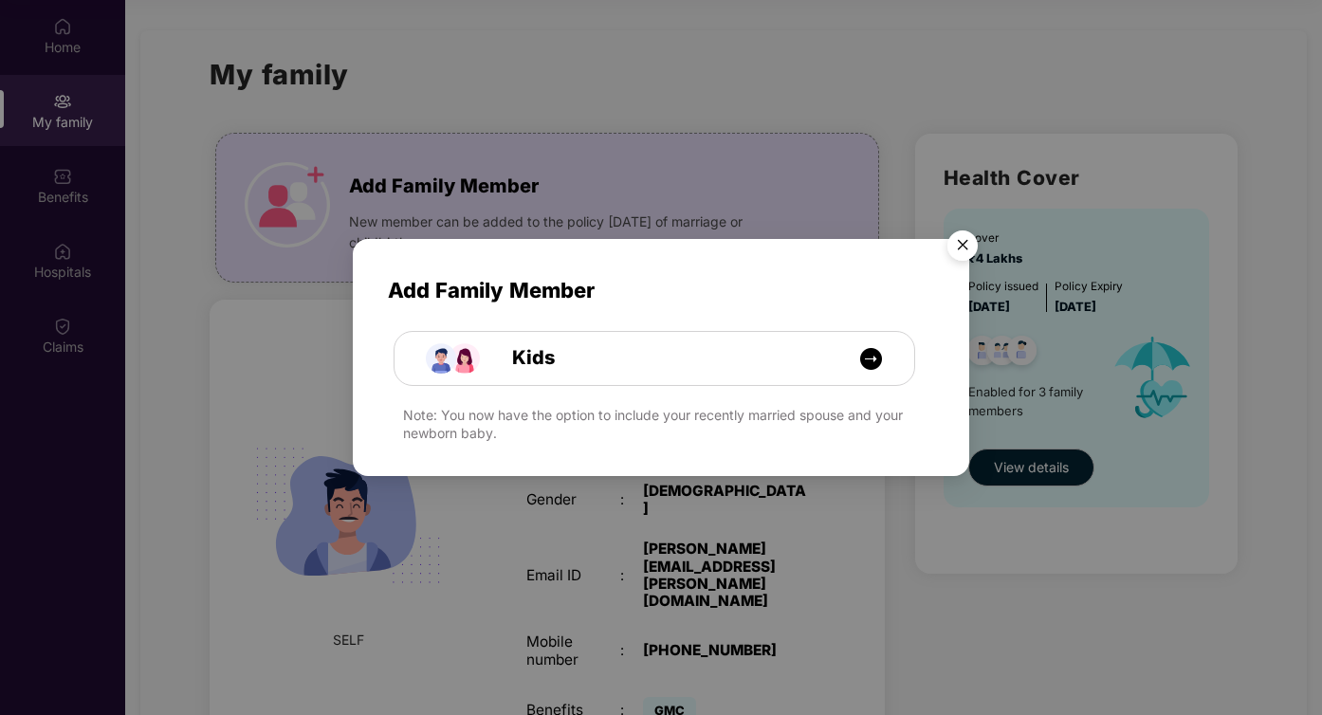
click at [500, 426] on div "Note: You now have the option to include your recently married spouse and your …" at bounding box center [668, 424] width 531 height 34
drag, startPoint x: 524, startPoint y: 411, endPoint x: 538, endPoint y: 456, distance: 47.4
click at [538, 456] on div "Add Family Member Kids Note: You now have the option to include your recently m…" at bounding box center [661, 357] width 616 height 237
click at [963, 235] on img "Close" at bounding box center [962, 248] width 53 height 53
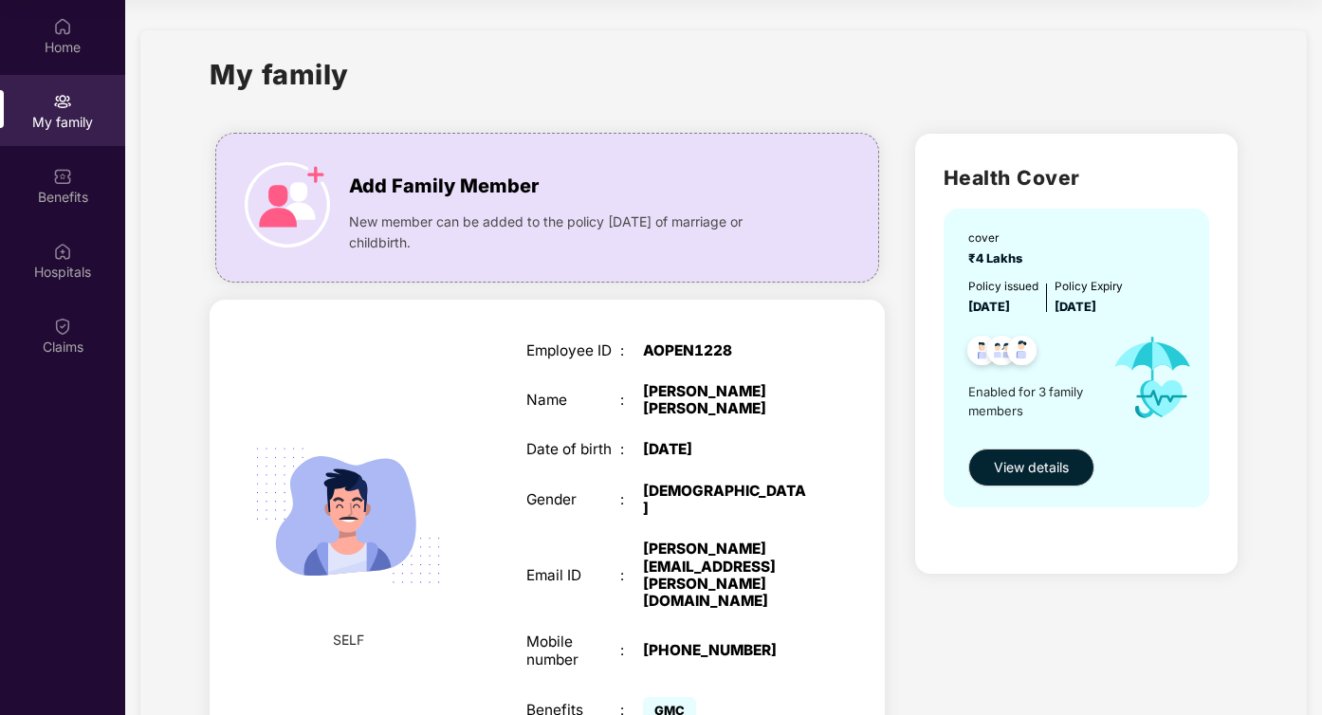
click at [793, 496] on div "Employee ID : AOPEN1228 Name : [PERSON_NAME] [PERSON_NAME] Date of birth : [DEM…" at bounding box center [666, 535] width 319 height 433
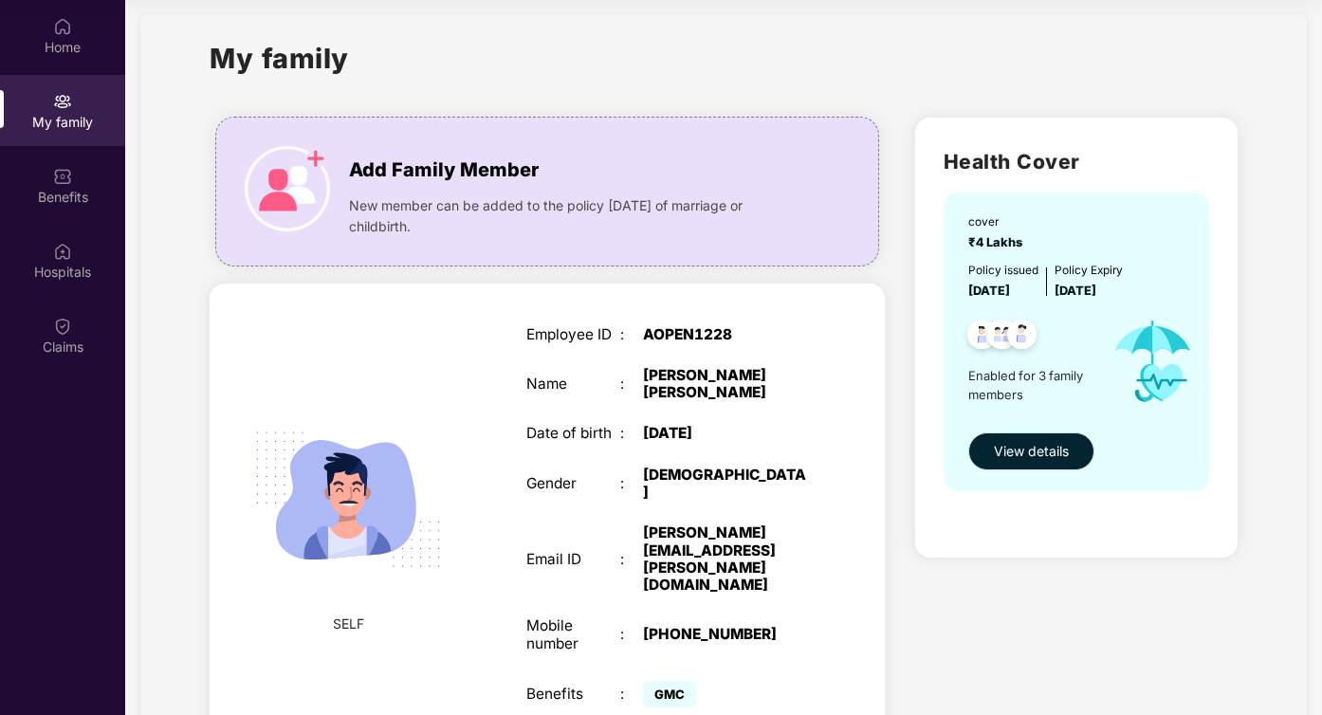
click at [1021, 442] on span "View details" at bounding box center [1031, 451] width 75 height 21
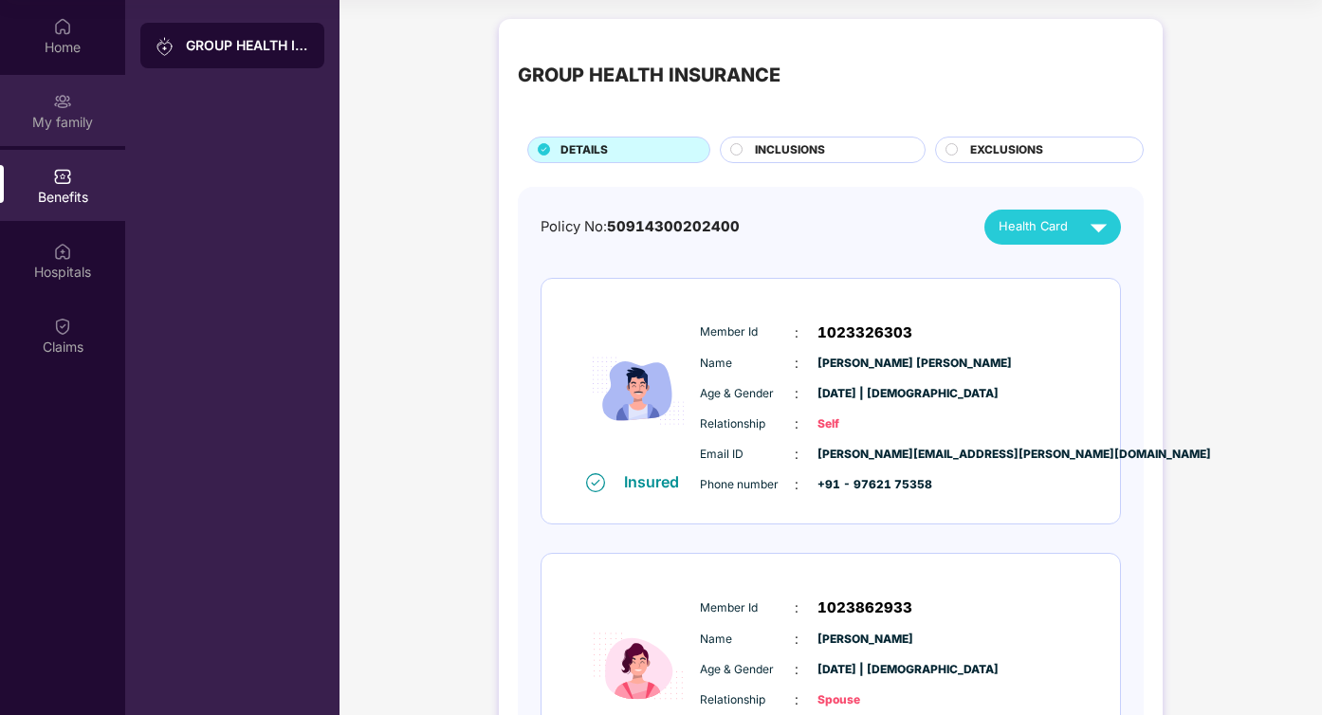
click at [61, 117] on div "My family" at bounding box center [62, 122] width 125 height 19
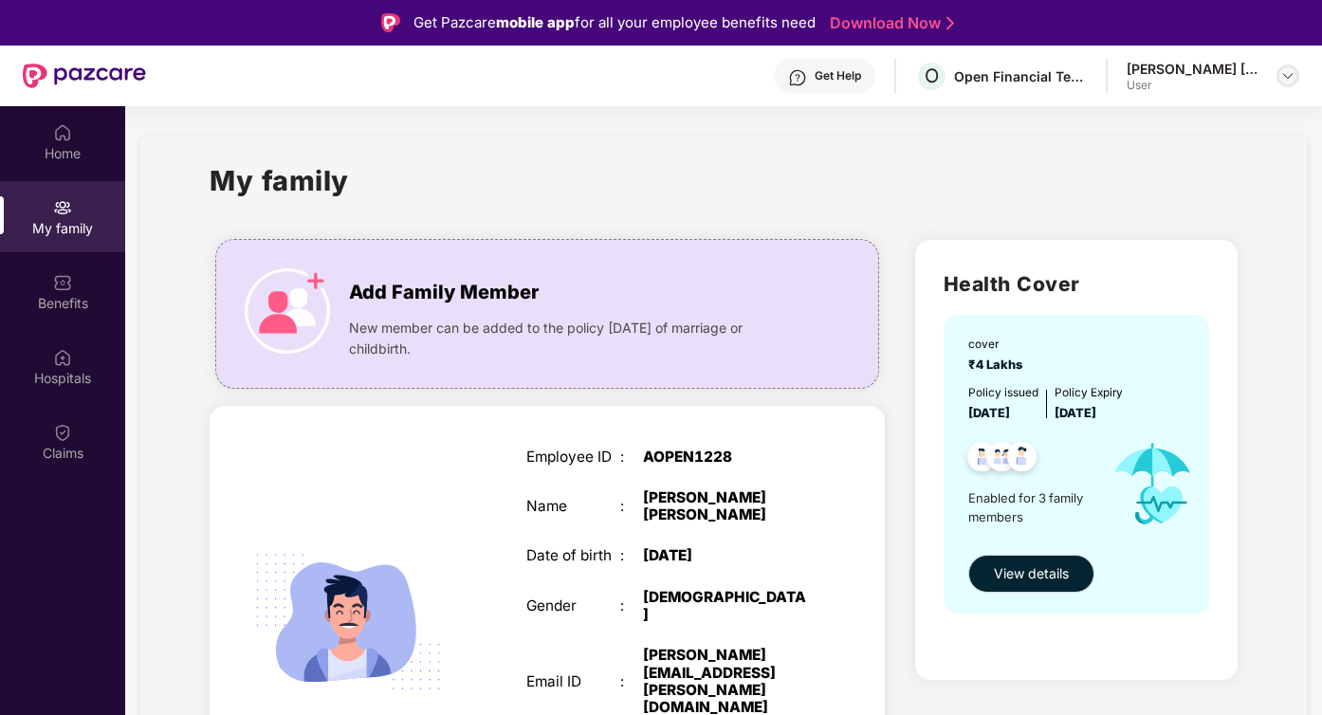
click at [1285, 79] on img at bounding box center [1287, 75] width 15 height 15
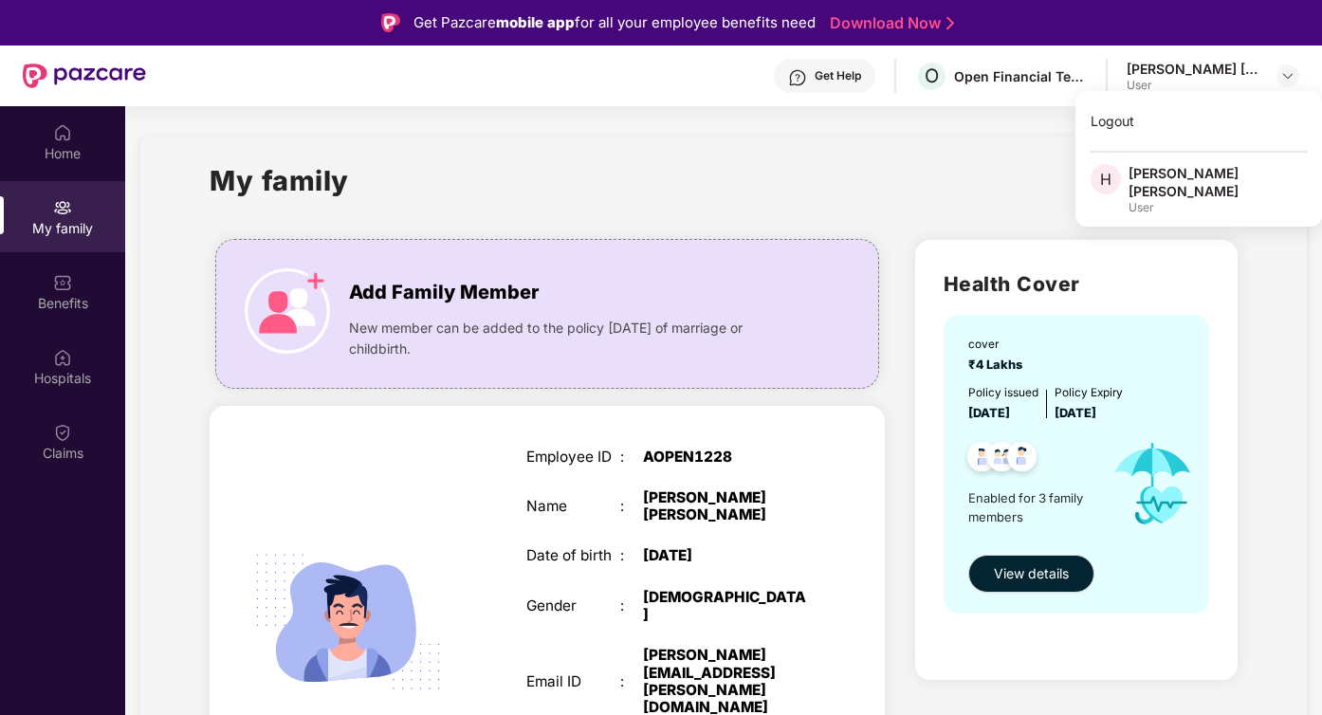
click at [489, 208] on div "My family" at bounding box center [724, 191] width 1028 height 65
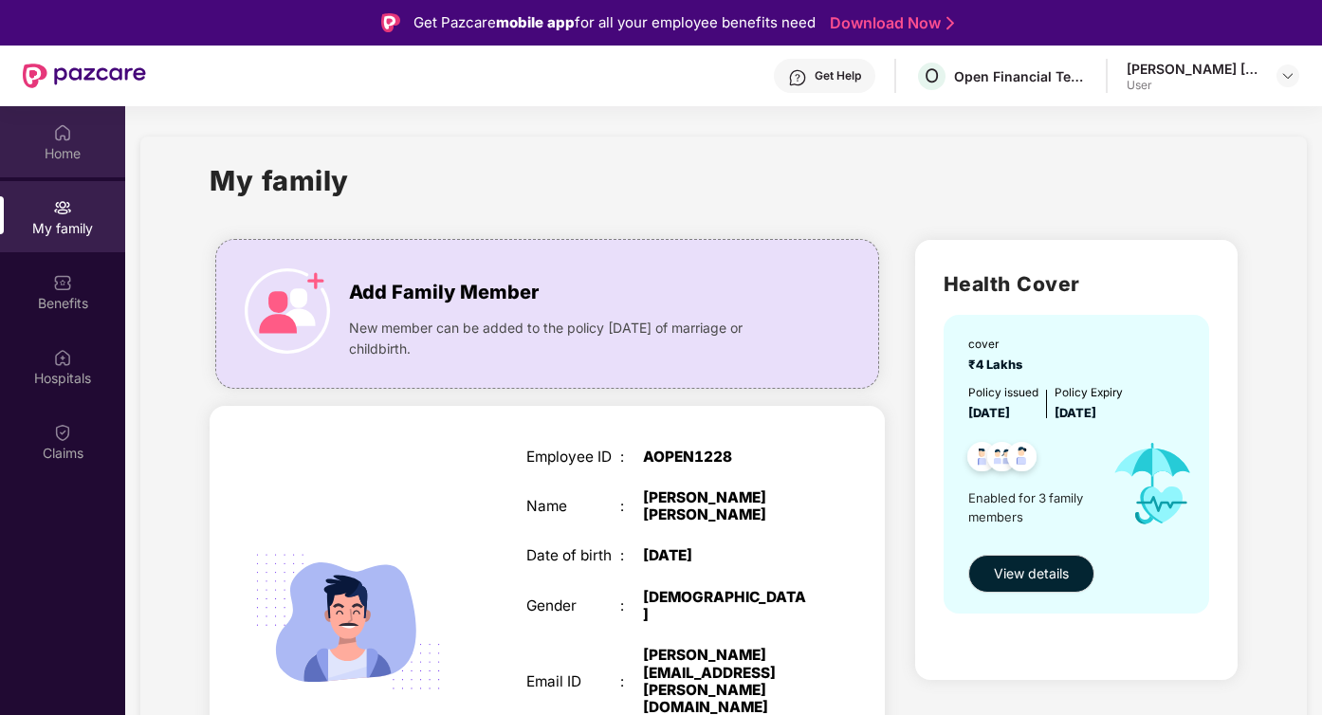
click at [42, 142] on div "Home" at bounding box center [62, 141] width 125 height 71
